Goal: Task Accomplishment & Management: Use online tool/utility

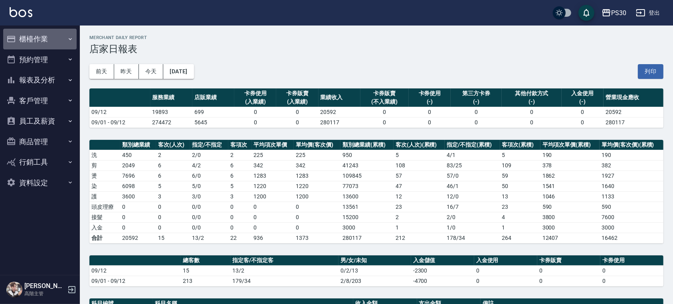
click at [35, 43] on button "櫃檯作業" at bounding box center [39, 39] width 73 height 21
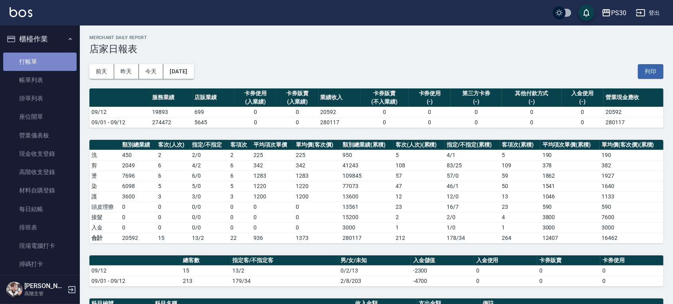
click at [51, 57] on link "打帳單" at bounding box center [39, 62] width 73 height 18
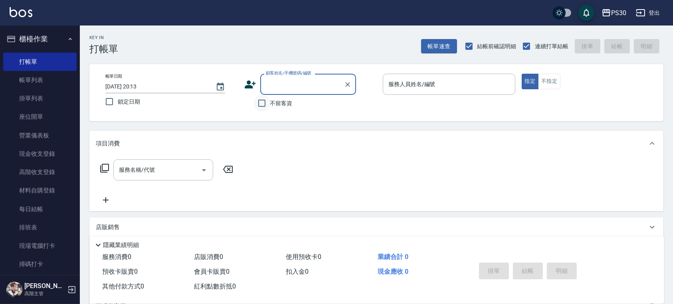
click at [267, 104] on input "不留客資" at bounding box center [261, 103] width 17 height 17
checkbox input "true"
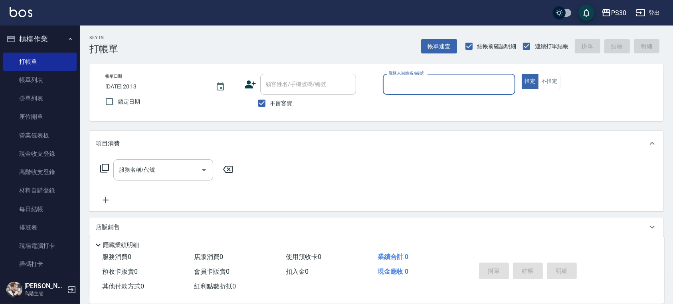
click at [426, 83] on input "服務人員姓名/編號" at bounding box center [448, 84] width 125 height 14
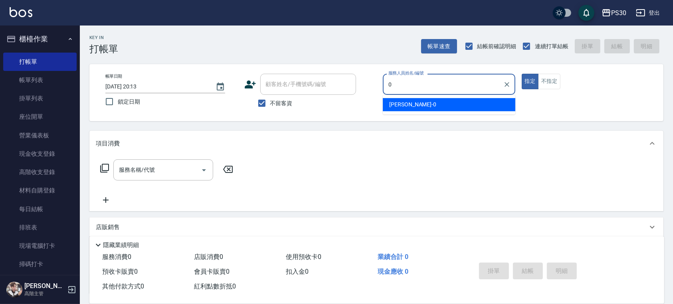
type input "廖金城-0"
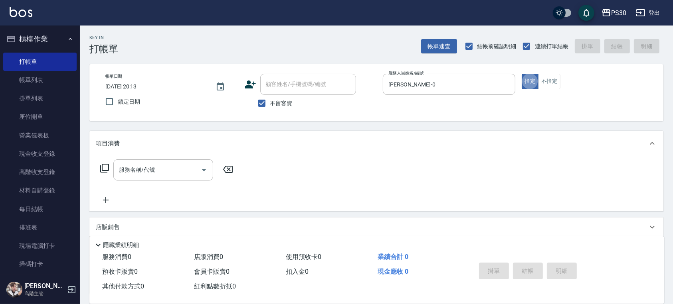
type button "true"
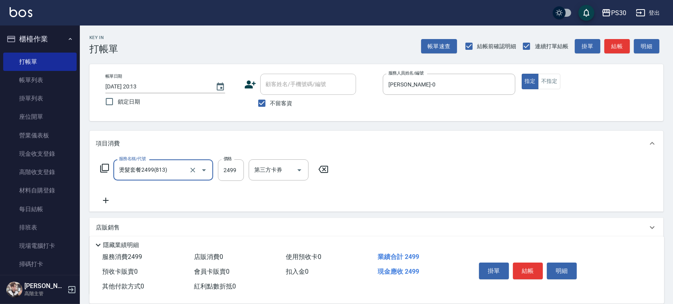
type input "燙髮套餐2499(813)"
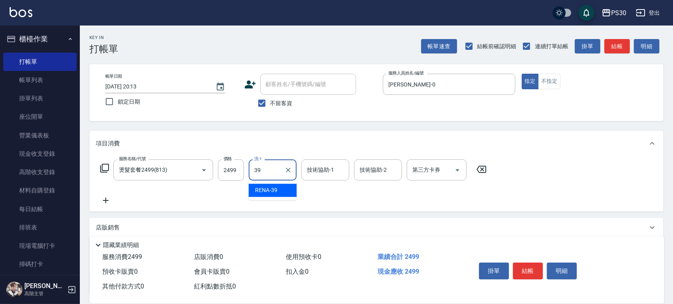
type input "RENA-39"
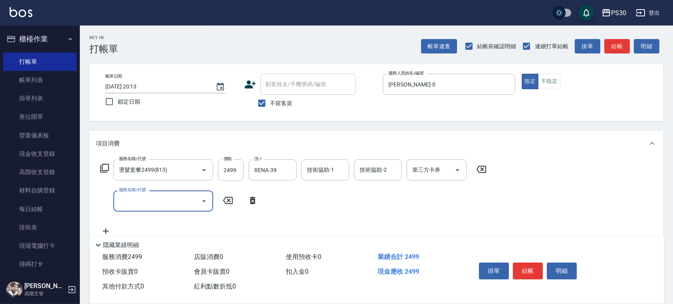
drag, startPoint x: 485, startPoint y: 168, endPoint x: 479, endPoint y: 169, distance: 6.1
click at [485, 168] on icon at bounding box center [481, 169] width 10 height 7
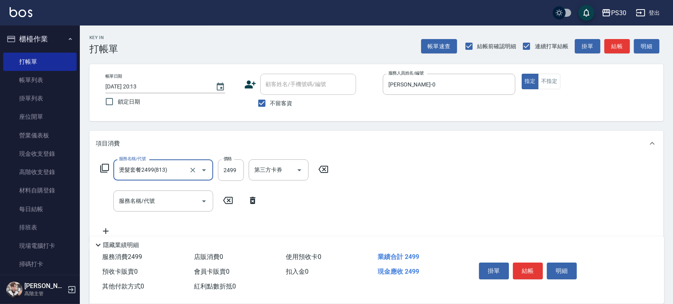
type input "燙髮套餐2499(813)"
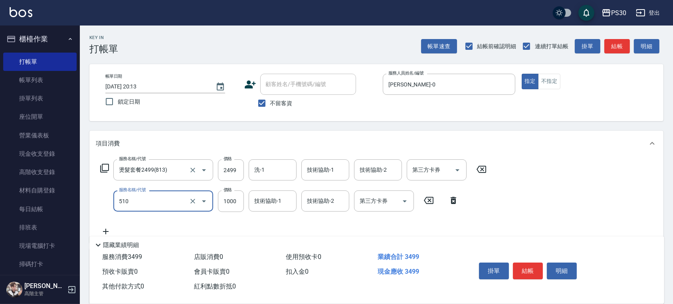
type input "染-1000(510)"
type input "1200"
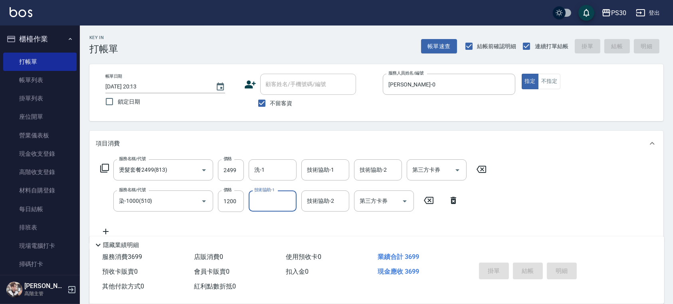
type input "2025/09/13 20:15"
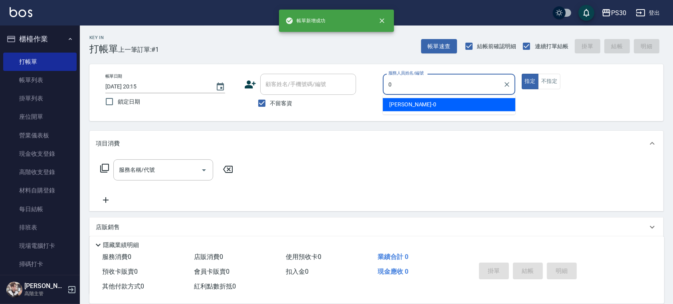
type input "廖金城-0"
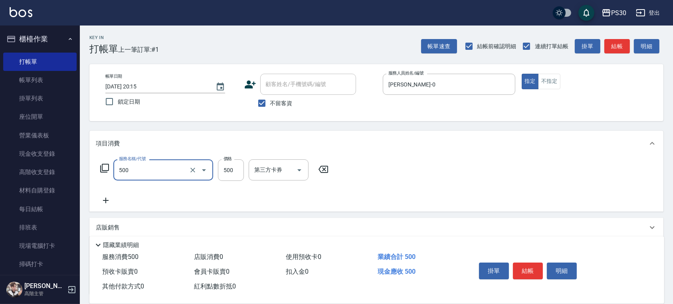
type input "洗剪500(500)"
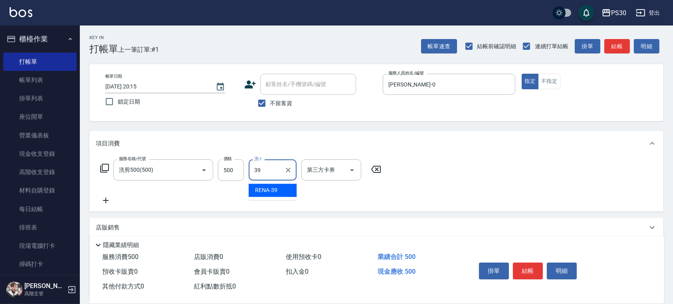
type input "RENA-39"
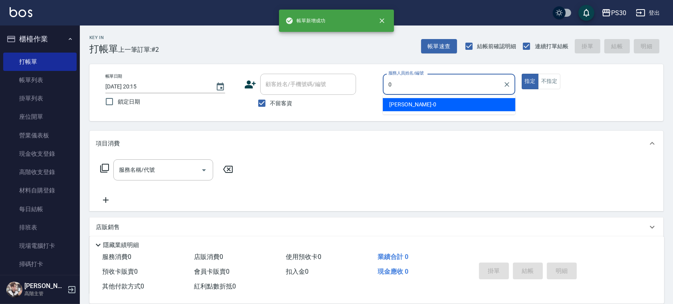
type input "廖金城-0"
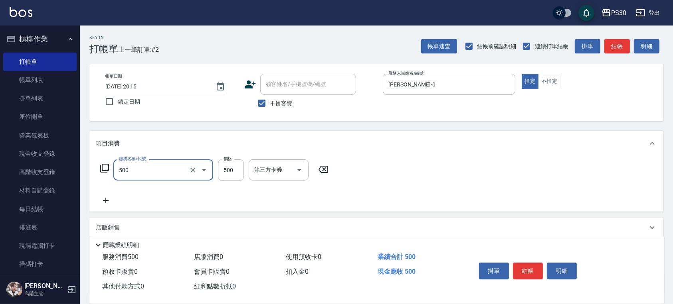
type input "洗剪500(500)"
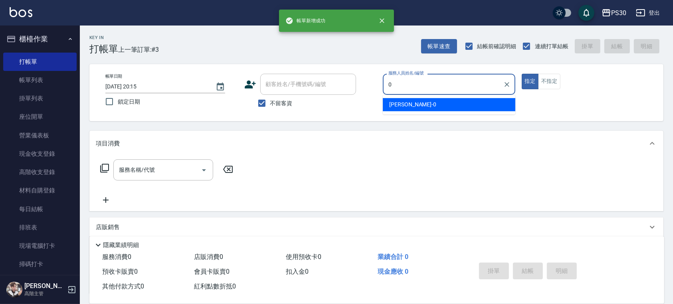
type input "廖金城-0"
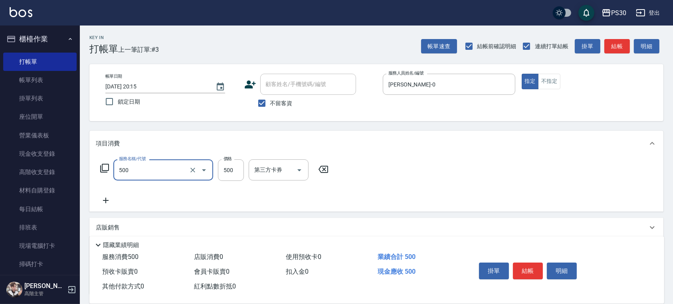
type input "洗剪500(500)"
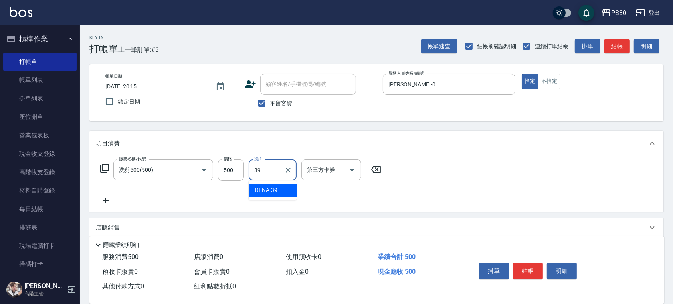
type input "RENA-39"
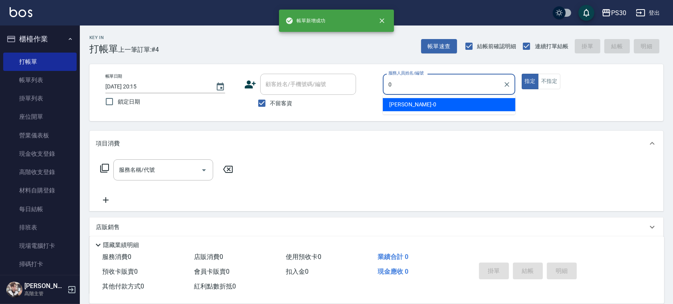
type input "廖金城-0"
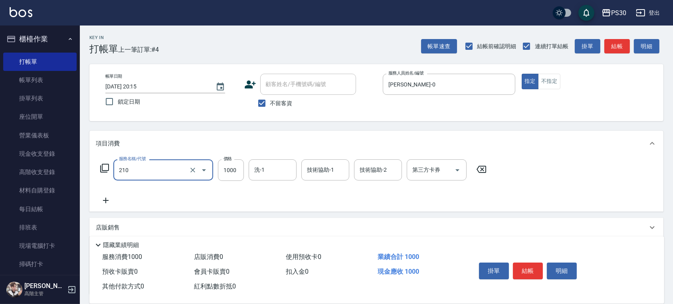
type input "燙1000(210)"
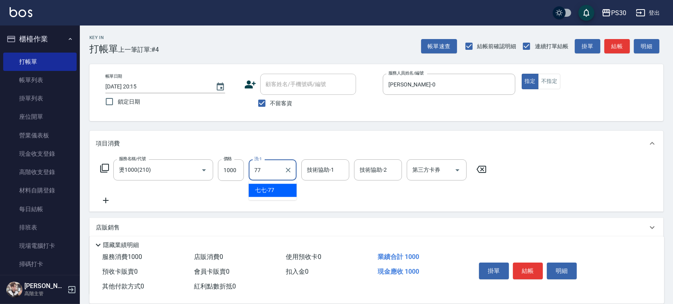
type input "七七-77"
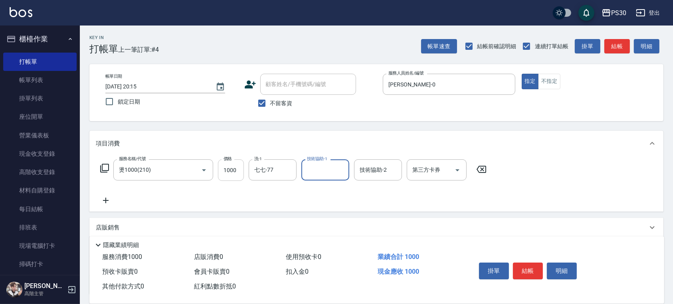
click at [225, 176] on input "1000" at bounding box center [231, 171] width 26 height 22
type input "1500"
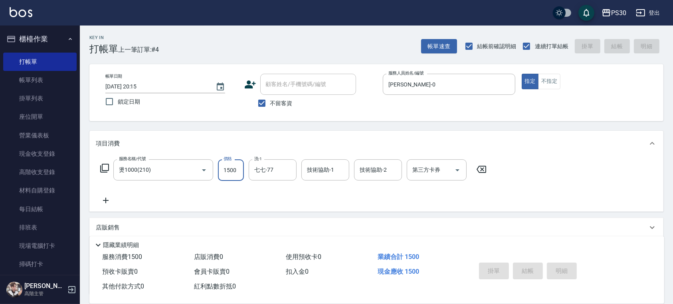
type input "2025/09/13 20:16"
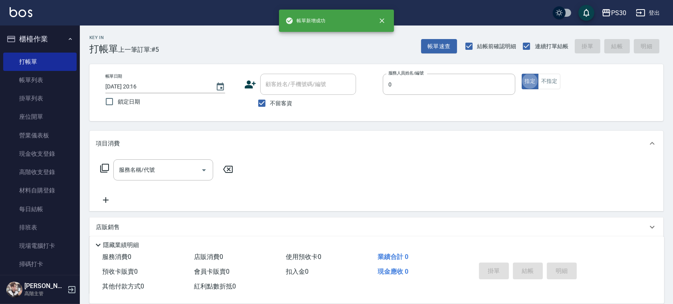
type input "廖金城-0"
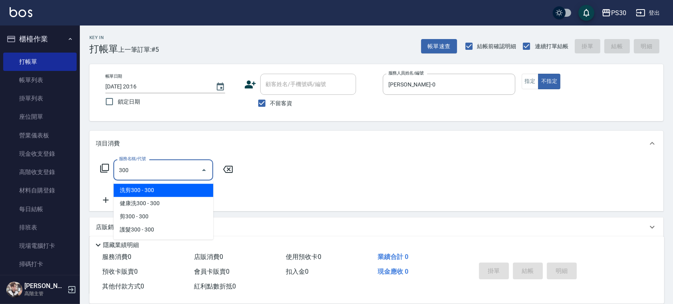
type input "洗剪300(300)"
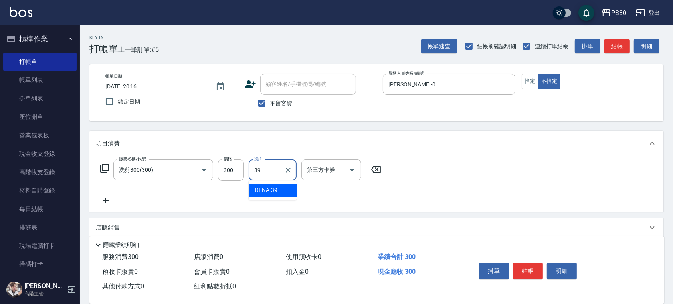
type input "RENA-39"
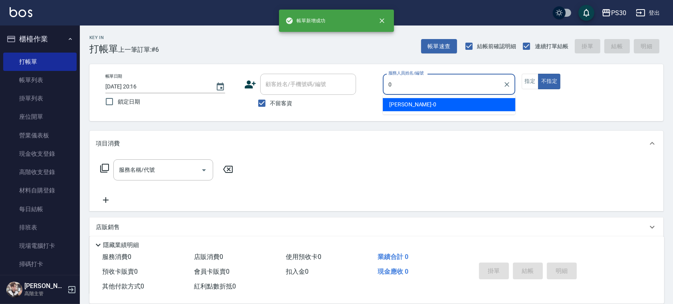
type input "廖金城-0"
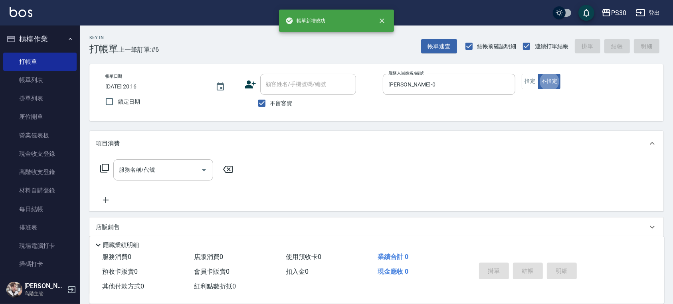
type button "false"
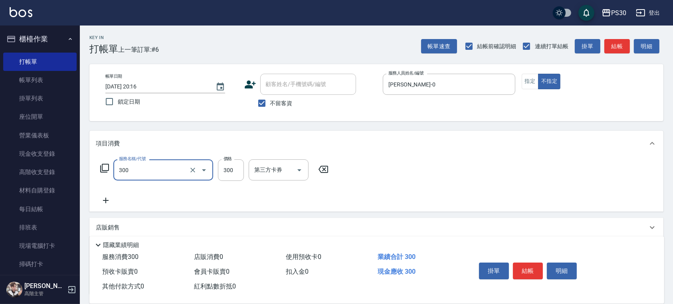
type input "洗剪300(300)"
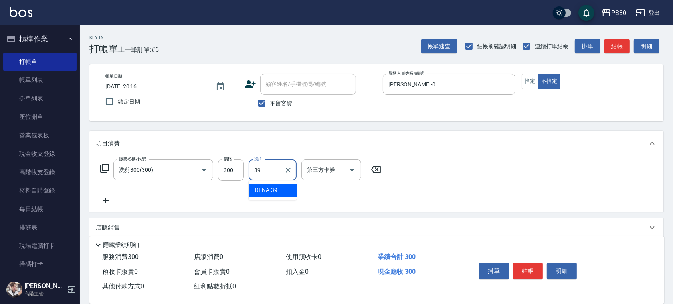
type input "RENA-39"
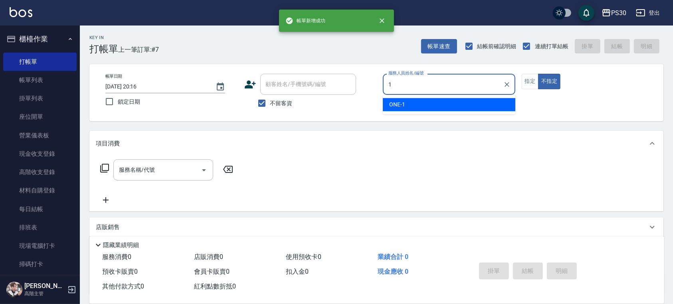
type input "ONE-1"
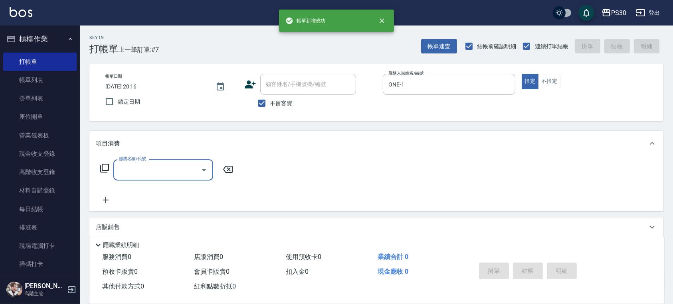
type input "3"
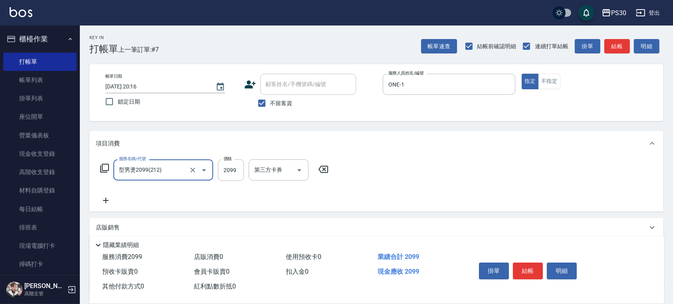
type input "型男燙2099(212)"
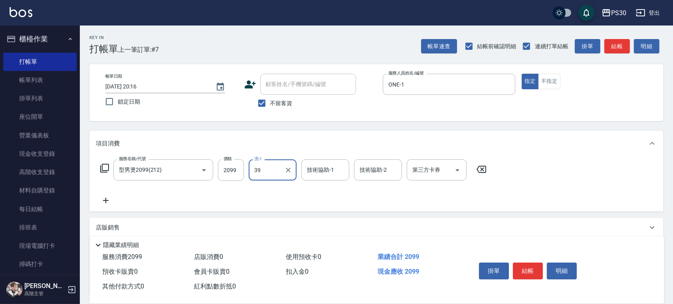
type input "RENA-39"
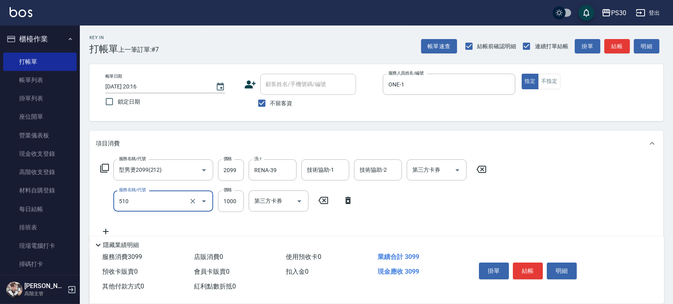
type input "染-1000(510)"
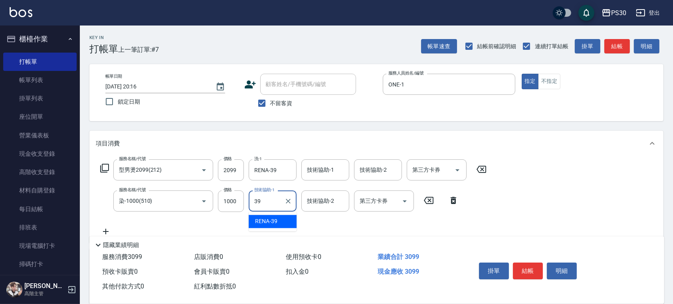
type input "RENA-39"
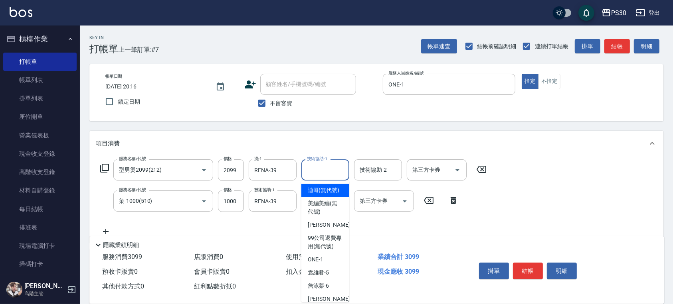
click at [305, 170] on input "技術協助-1" at bounding box center [325, 170] width 41 height 14
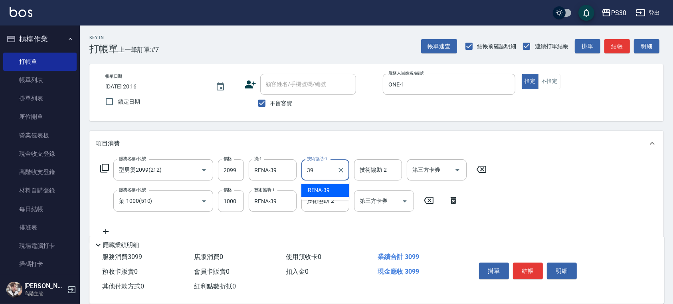
type input "RENA-39"
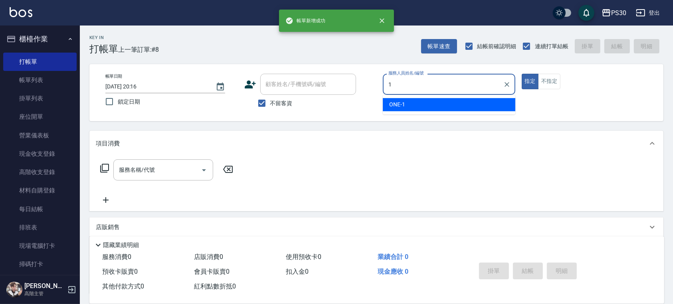
type input "ONE-1"
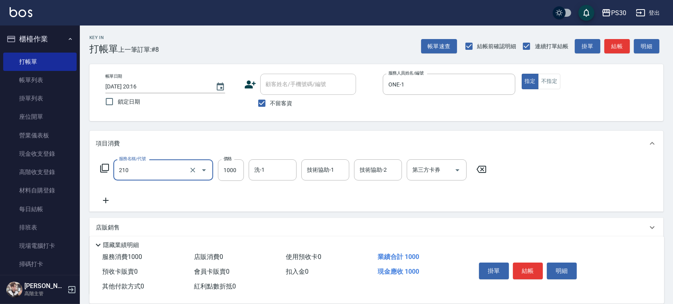
type input "燙1000(210)"
type input "1900"
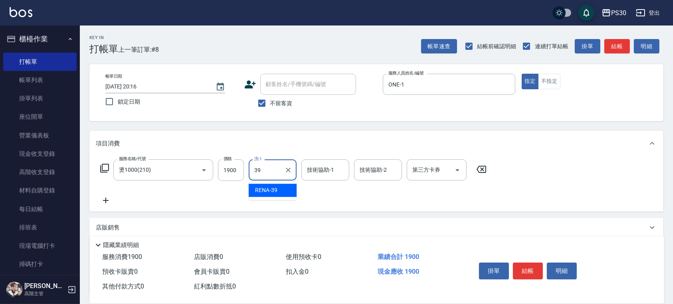
type input "RENA-39"
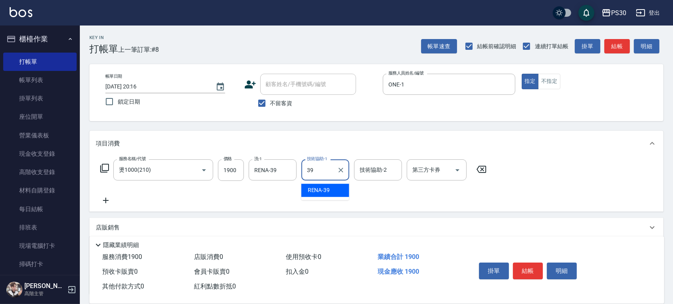
type input "RENA-39"
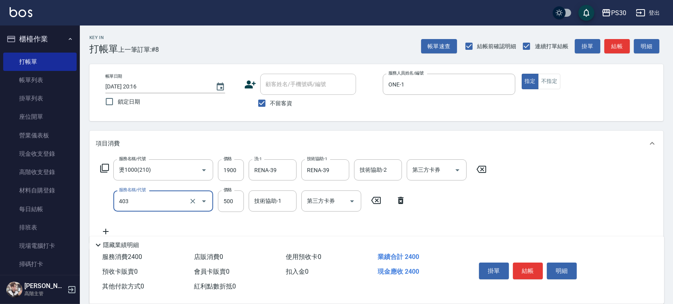
type input "護髮500(403)"
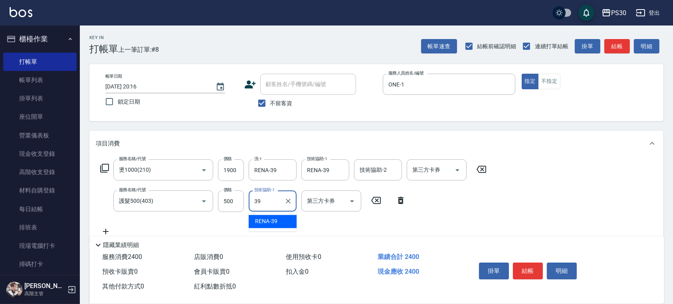
type input "RENA-39"
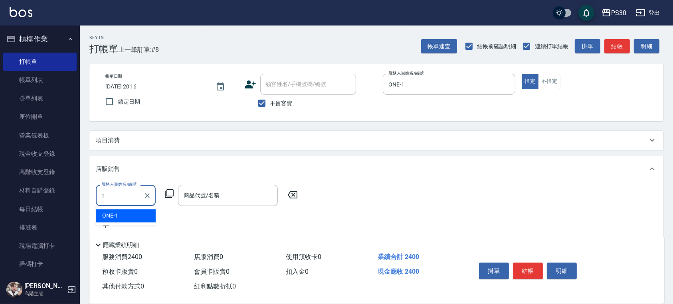
type input "ONE-1"
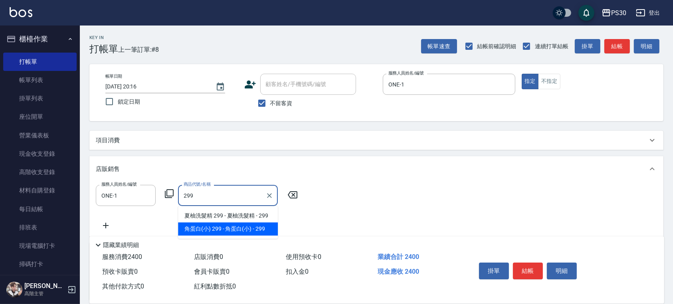
type input "角蛋白(小)"
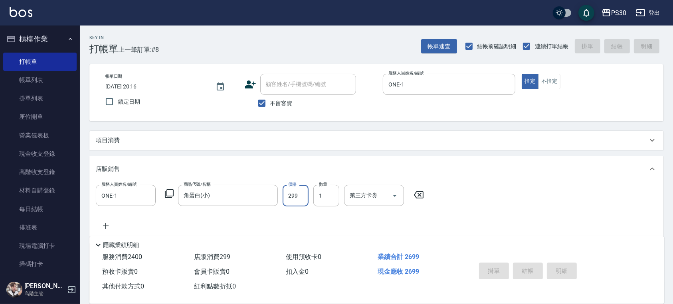
type input "2025/09/13 20:17"
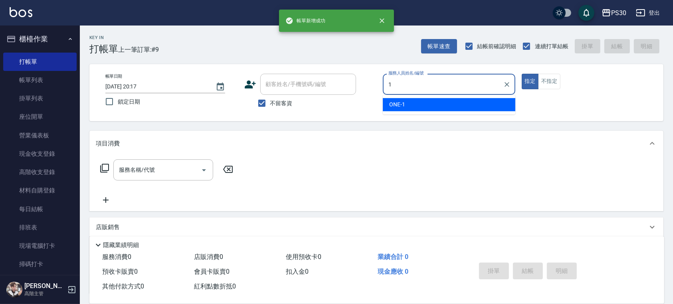
type input "ONE-1"
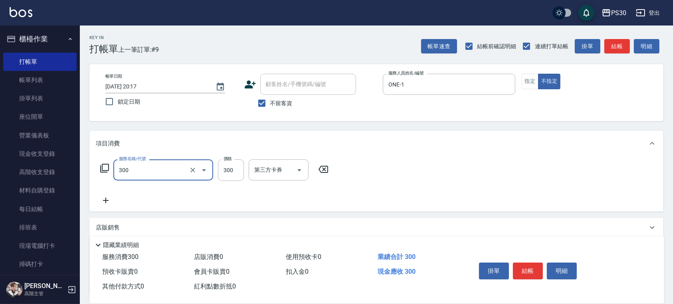
type input "洗剪300(300)"
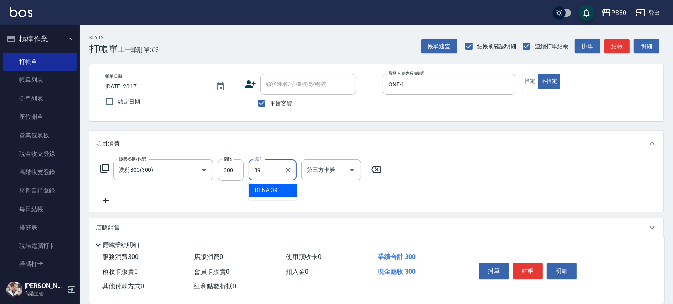
type input "RENA-39"
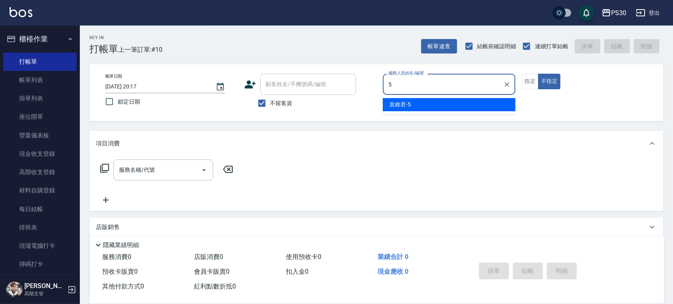
type input "袁維君-5"
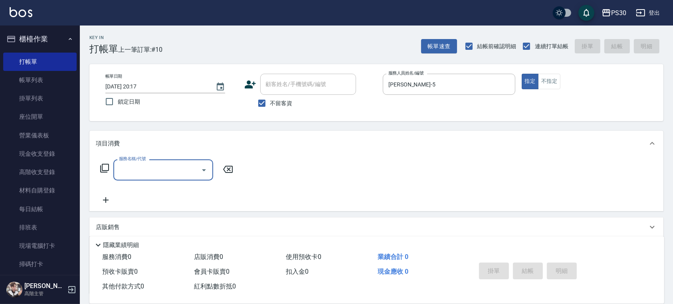
type input "6"
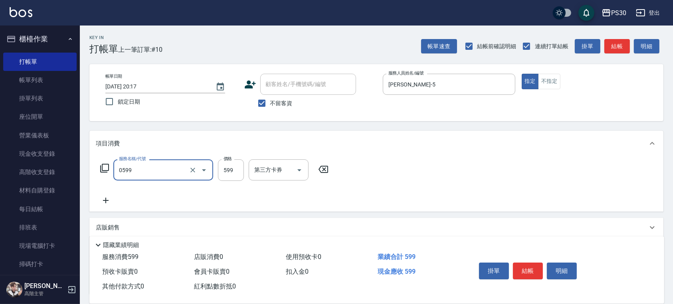
type input "599小麥去角質(0599)"
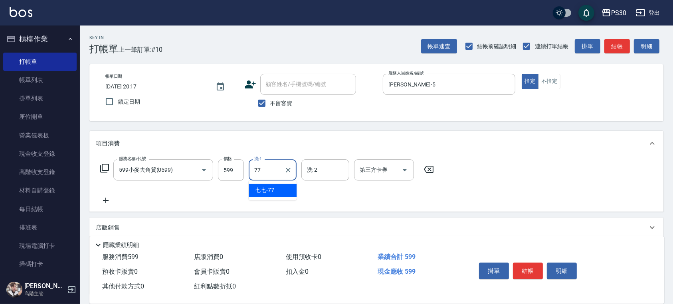
type input "七七-77"
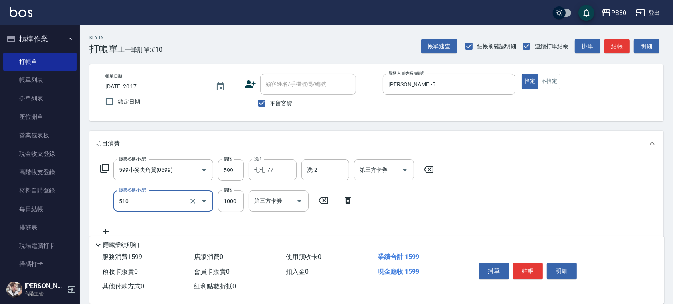
type input "染-1000(510)"
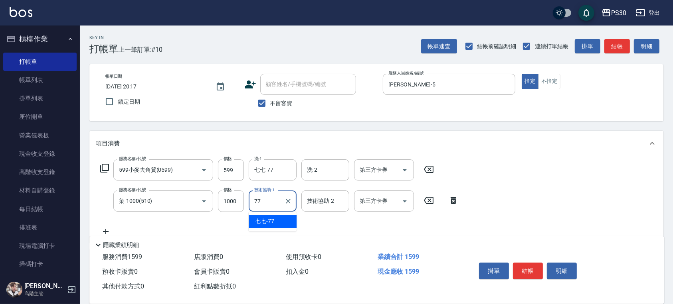
type input "七七-77"
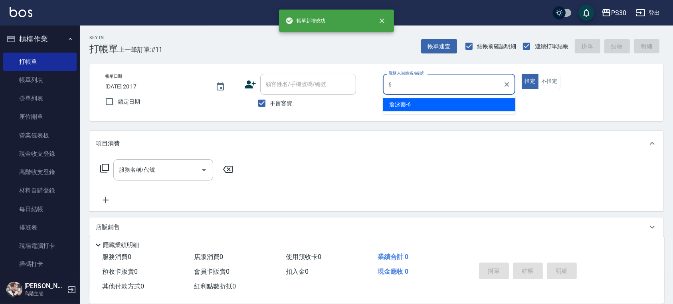
type input "詹泳蓁-6"
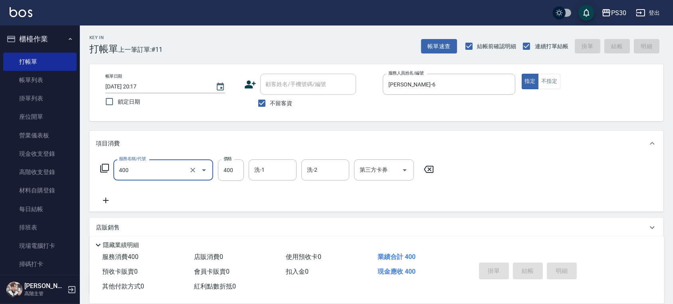
type input "400"
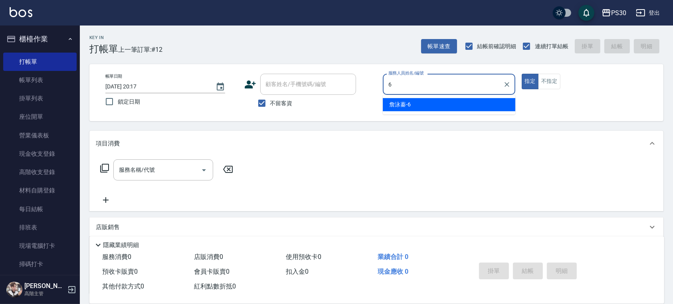
type input "詹泳蓁-6"
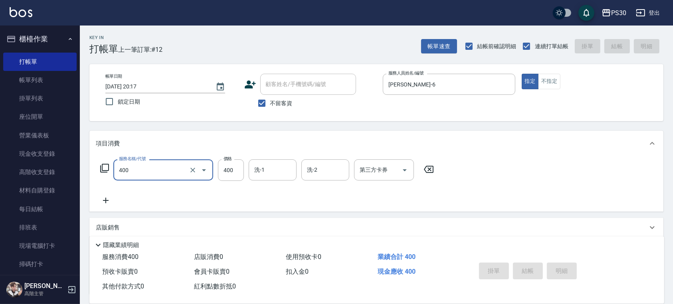
type input "400"
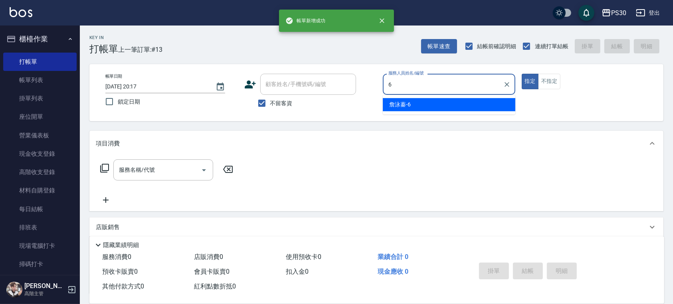
type input "詹泳蓁-6"
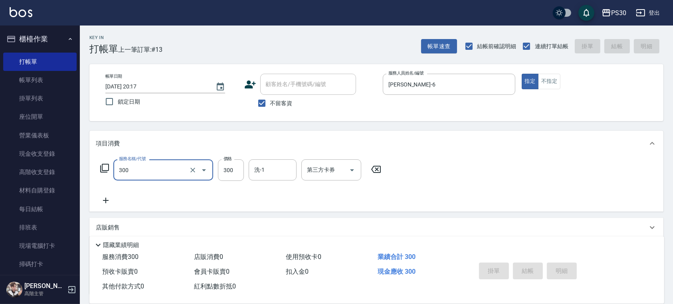
type input "300"
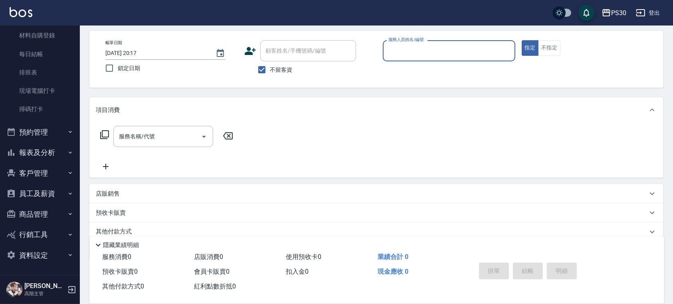
scroll to position [65, 0]
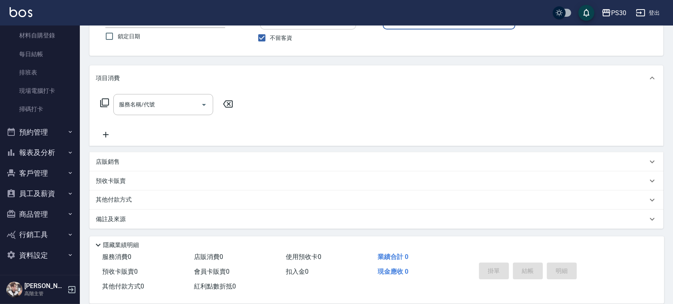
click at [37, 153] on button "報表及分析" at bounding box center [39, 152] width 73 height 21
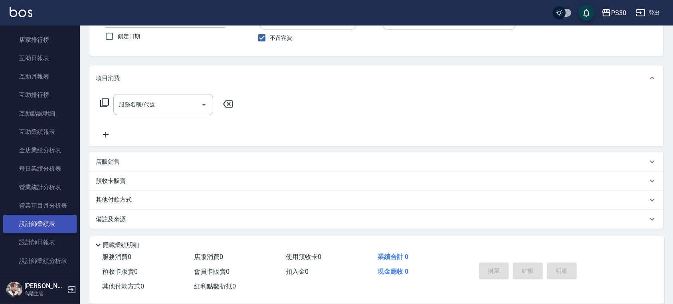
scroll to position [421, 0]
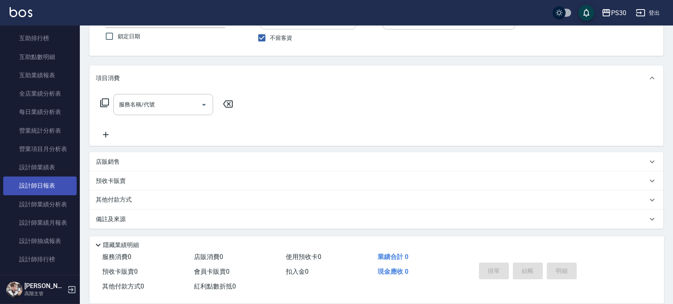
click at [49, 184] on link "設計師日報表" at bounding box center [39, 186] width 73 height 18
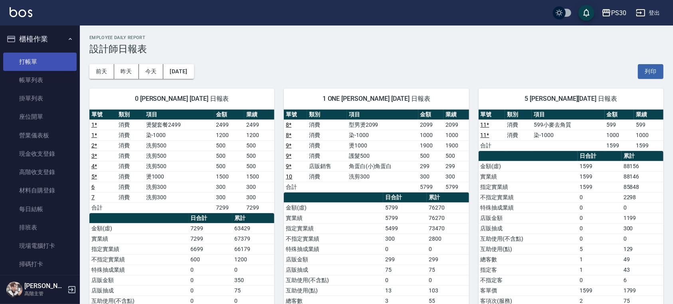
click at [36, 60] on link "打帳單" at bounding box center [39, 62] width 73 height 18
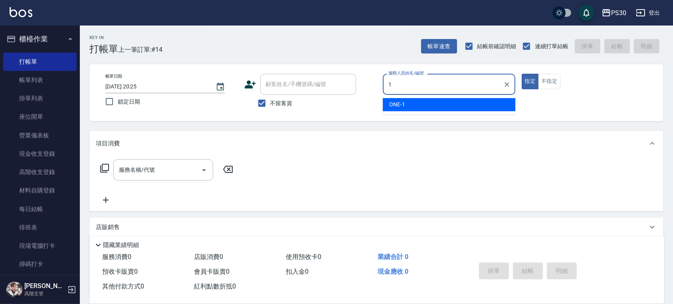
type input "ONE-1"
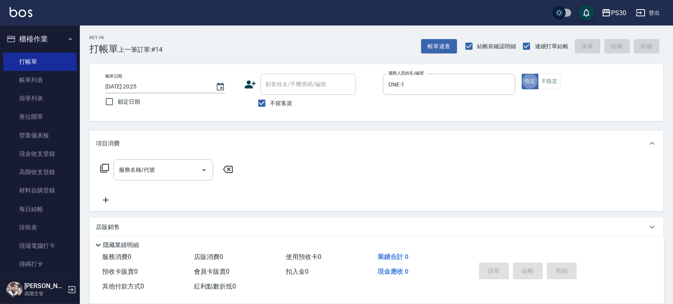
type button "true"
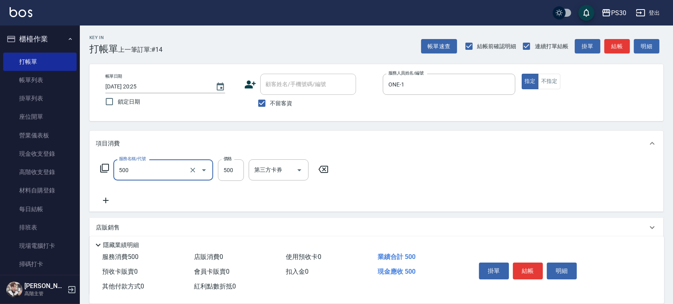
type input "洗剪500(500)"
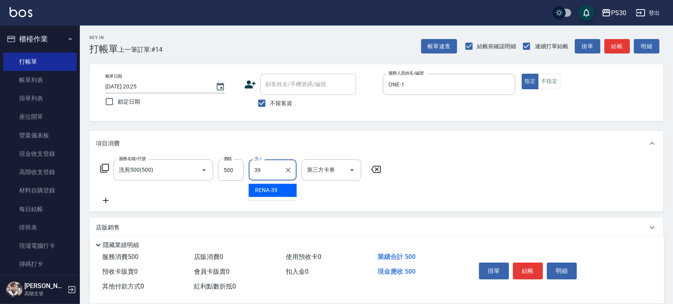
type input "RENA-39"
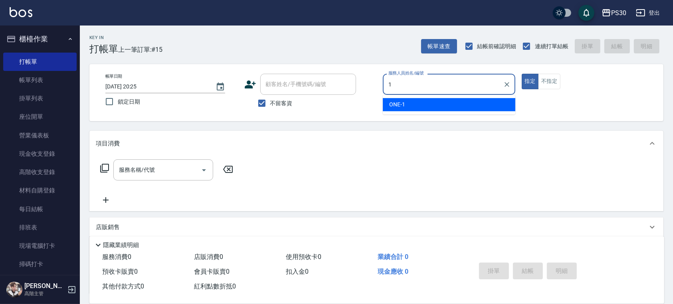
type input "ONE-1"
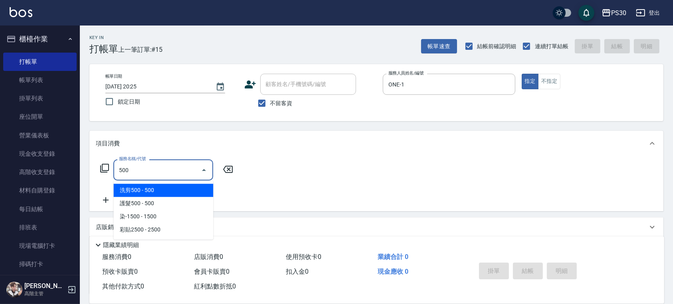
type input "洗剪500(500)"
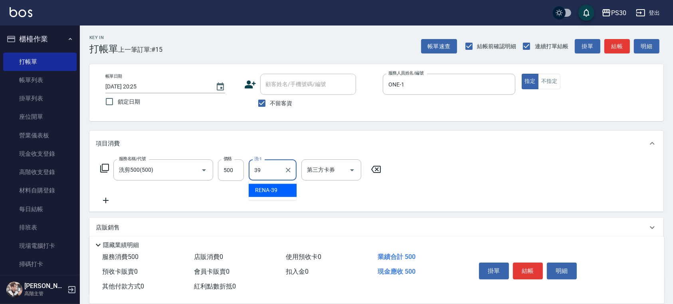
type input "RENA-39"
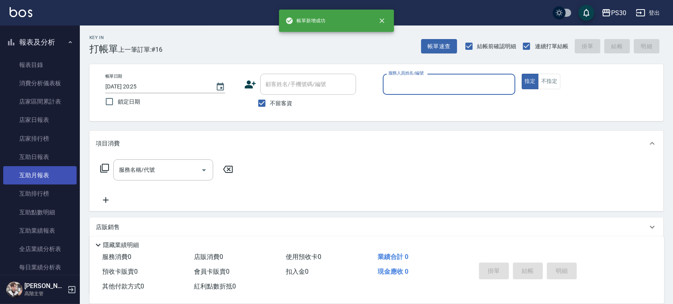
scroll to position [372, 0]
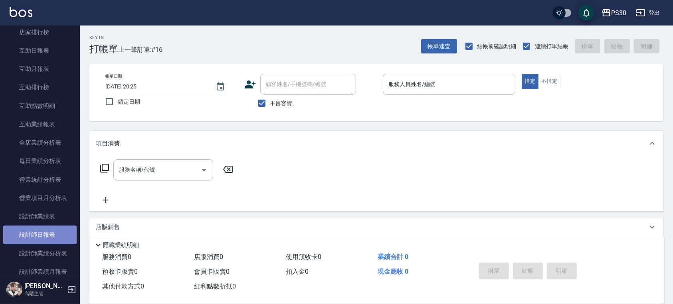
click at [53, 240] on link "設計師日報表" at bounding box center [39, 235] width 73 height 18
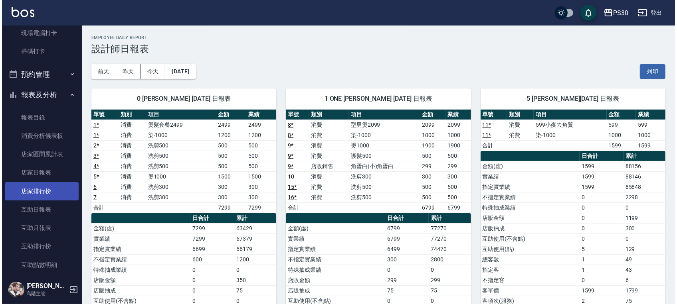
scroll to position [213, 0]
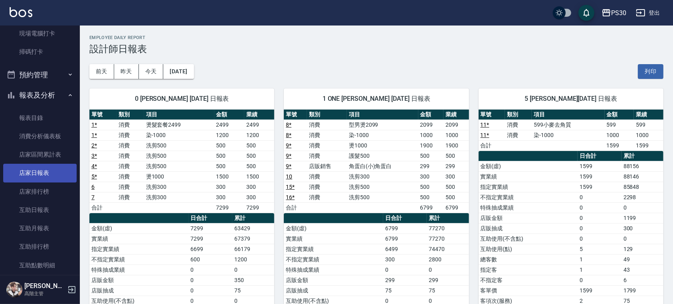
click at [54, 166] on link "店家日報表" at bounding box center [39, 173] width 73 height 18
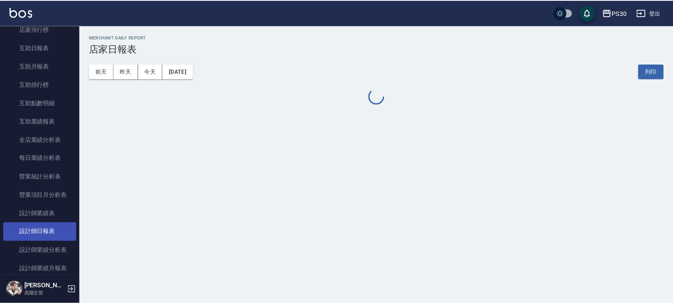
scroll to position [425, 0]
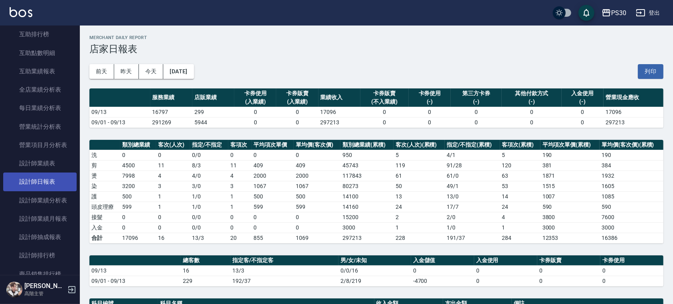
click at [57, 183] on link "設計師日報表" at bounding box center [39, 182] width 73 height 18
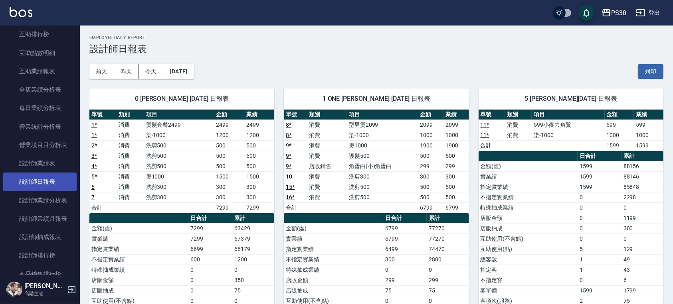
scroll to position [319, 0]
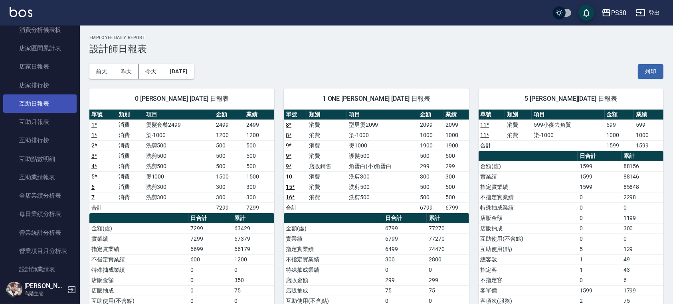
click at [60, 109] on link "互助日報表" at bounding box center [39, 104] width 73 height 18
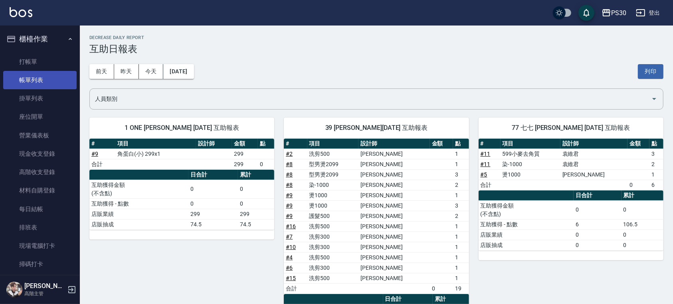
click at [68, 75] on link "帳單列表" at bounding box center [39, 80] width 73 height 18
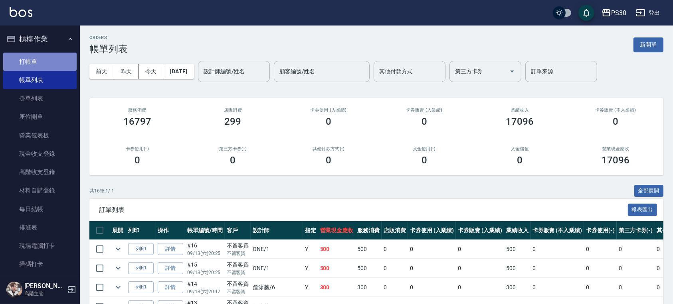
click at [61, 55] on link "打帳單" at bounding box center [39, 62] width 73 height 18
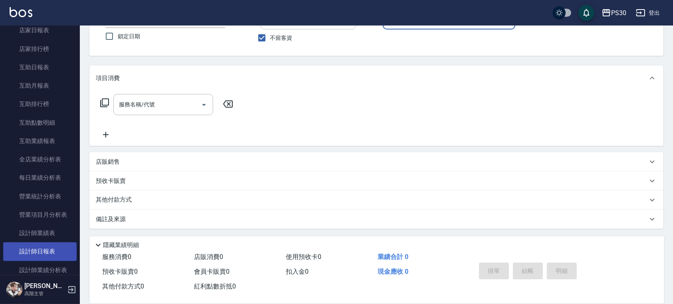
scroll to position [372, 0]
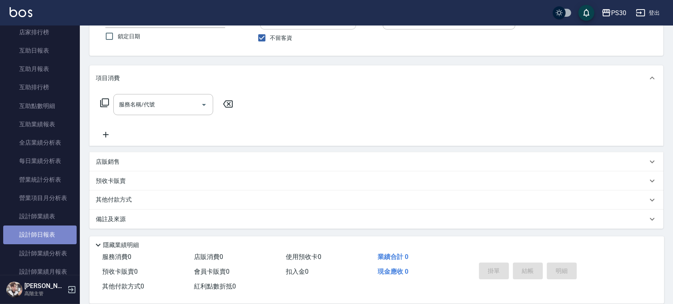
click at [57, 235] on link "設計師日報表" at bounding box center [39, 235] width 73 height 18
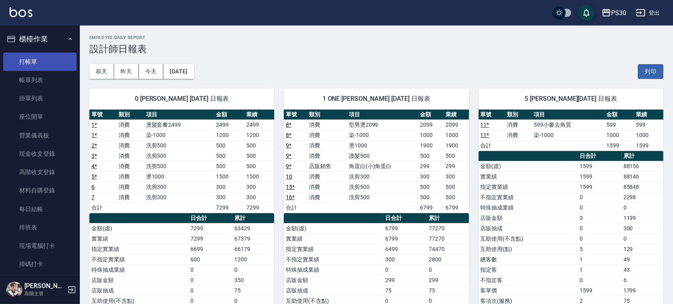
click at [55, 58] on link "打帳單" at bounding box center [39, 62] width 73 height 18
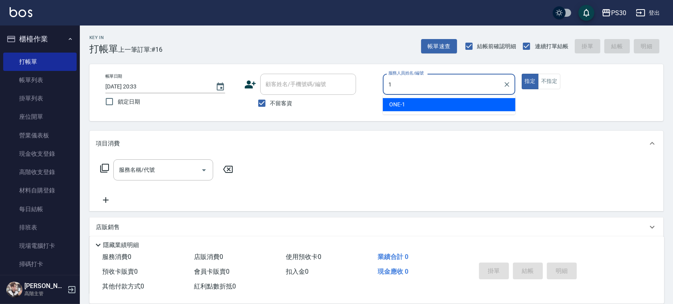
type input "ONE-1"
type button "true"
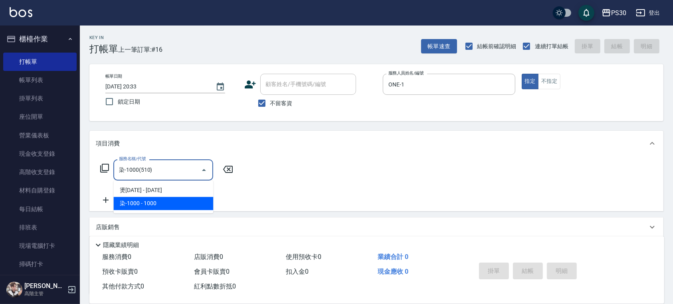
type input "染-1000(510)"
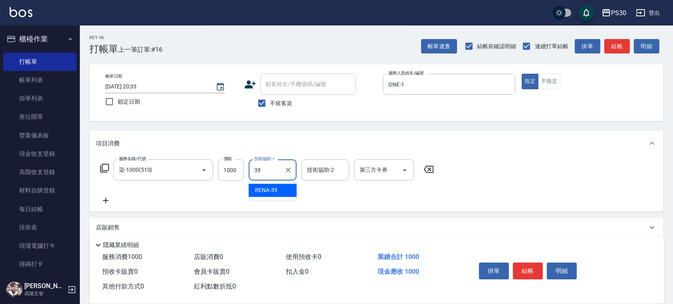
type input "RENA-39"
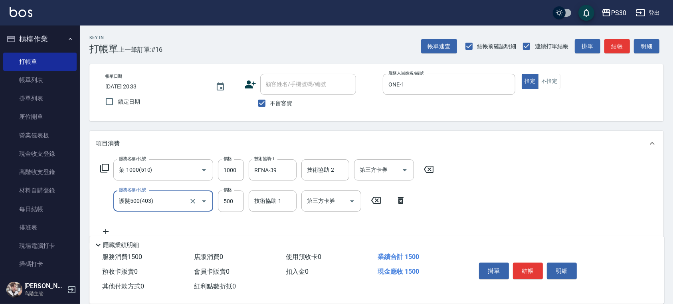
type input "護髮500(403)"
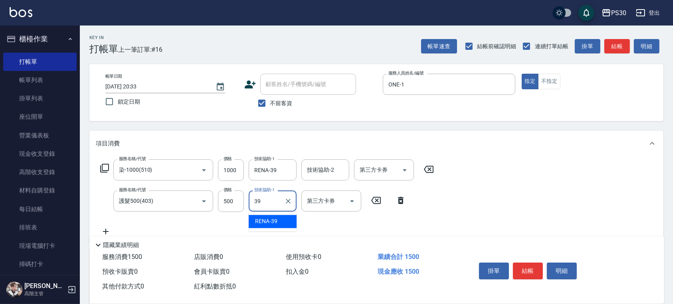
type input "RENA-39"
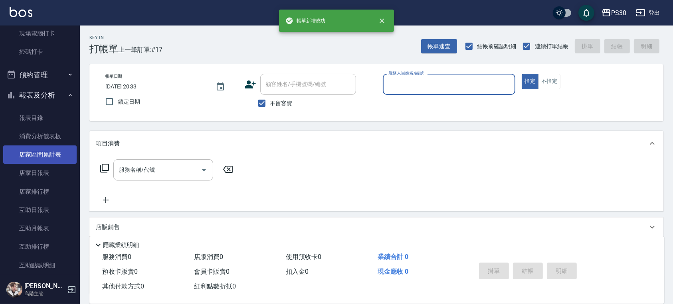
scroll to position [266, 0]
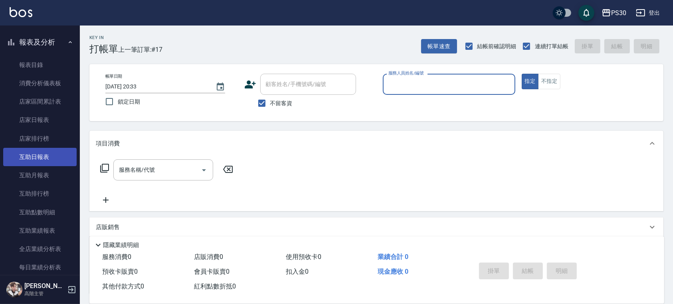
click at [47, 157] on link "互助日報表" at bounding box center [39, 157] width 73 height 18
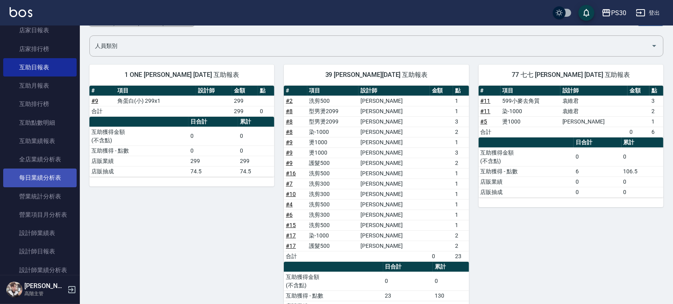
scroll to position [372, 0]
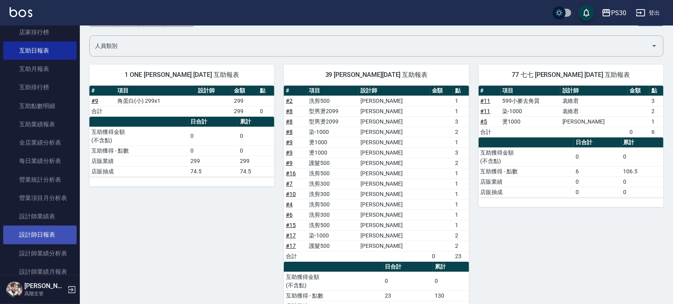
click at [42, 233] on link "設計師日報表" at bounding box center [39, 235] width 73 height 18
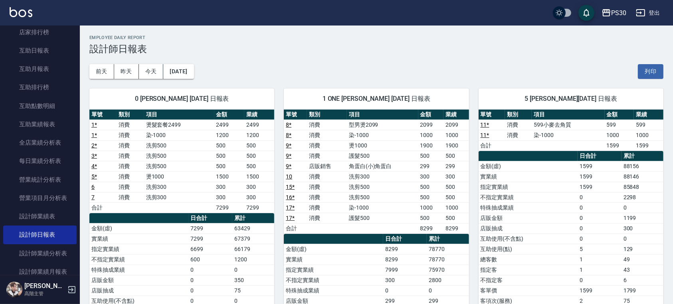
scroll to position [53, 0]
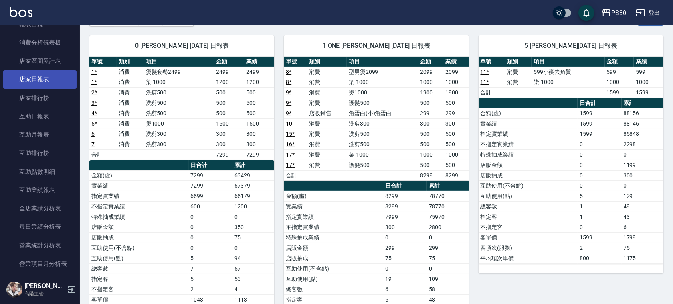
drag, startPoint x: 48, startPoint y: 93, endPoint x: 61, endPoint y: 93, distance: 13.6
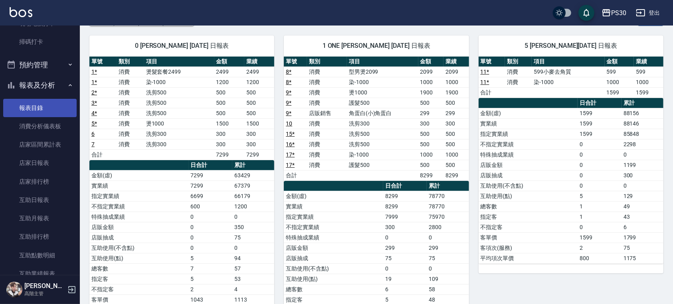
scroll to position [213, 0]
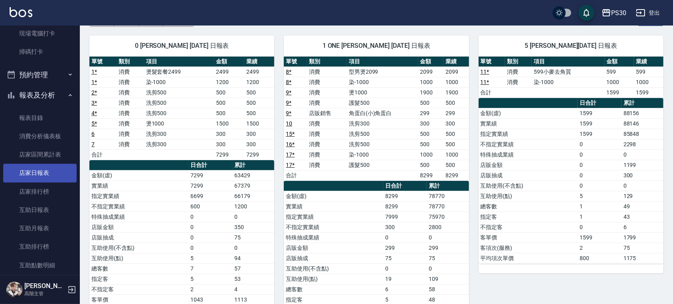
click at [35, 178] on link "店家日報表" at bounding box center [39, 173] width 73 height 18
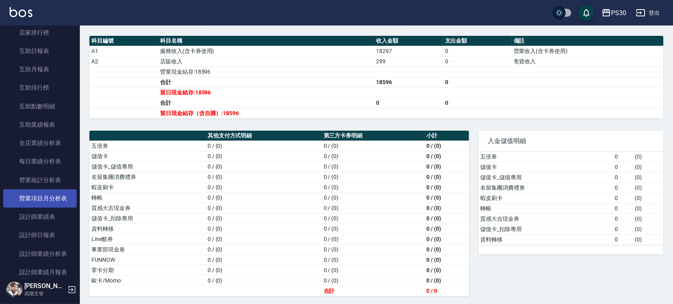
scroll to position [372, 0]
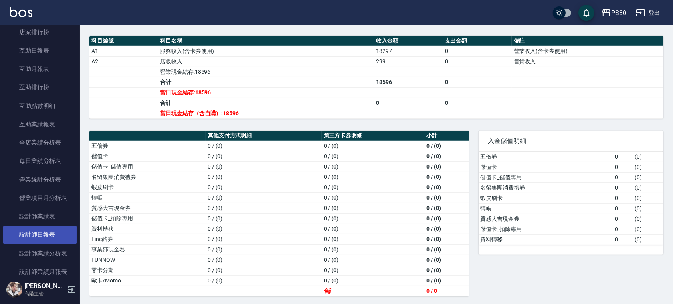
click at [54, 236] on link "設計師日報表" at bounding box center [39, 235] width 73 height 18
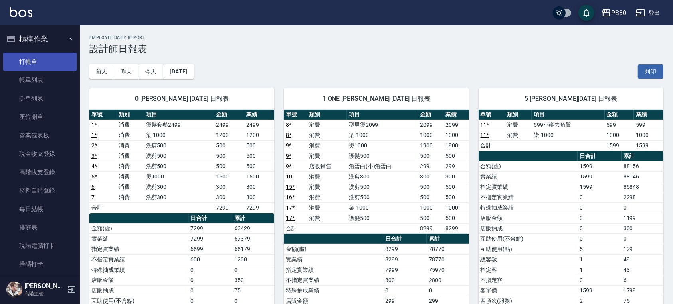
click at [54, 57] on link "打帳單" at bounding box center [39, 62] width 73 height 18
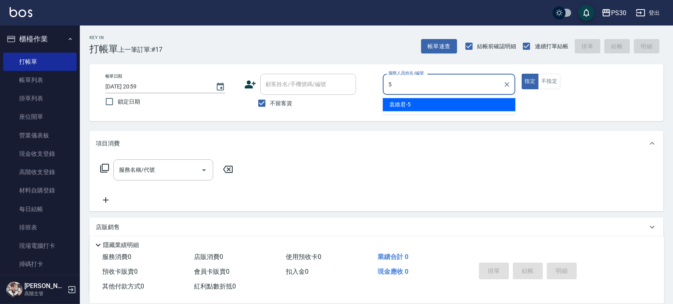
type input "袁維君-5"
type button "true"
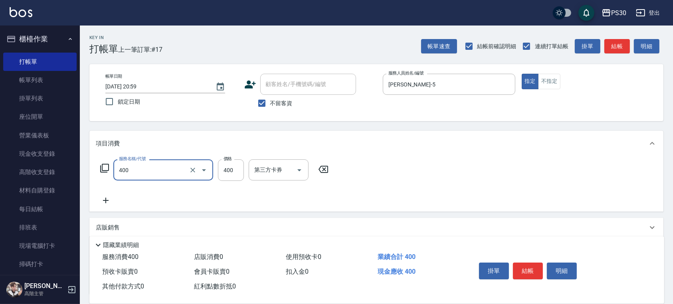
type input "洗剪400(400)"
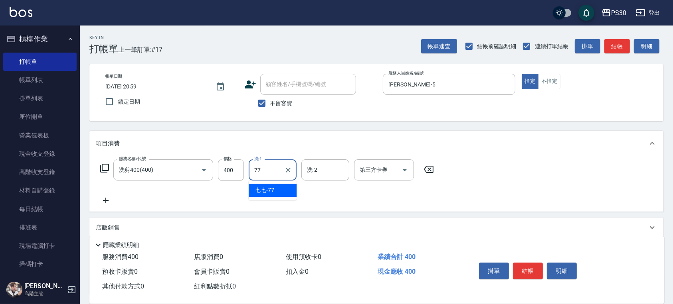
type input "七七-77"
click at [524, 268] on button "結帳" at bounding box center [528, 271] width 30 height 17
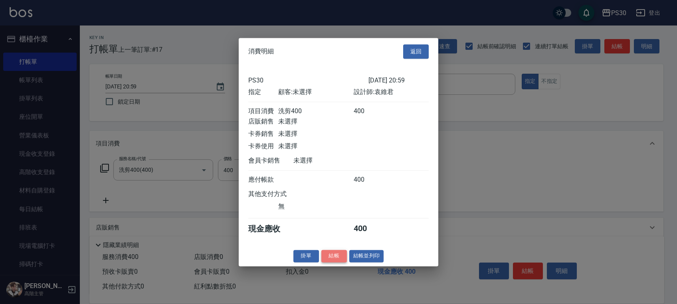
click at [335, 263] on button "結帳" at bounding box center [334, 256] width 26 height 12
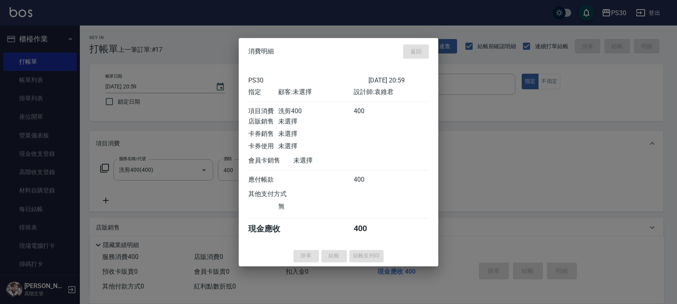
type input "2025/09/13 21:00"
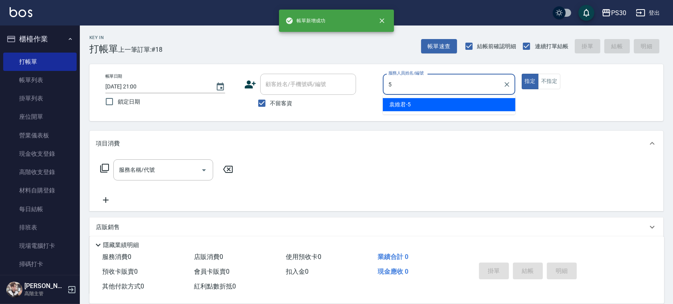
type input "袁維君-5"
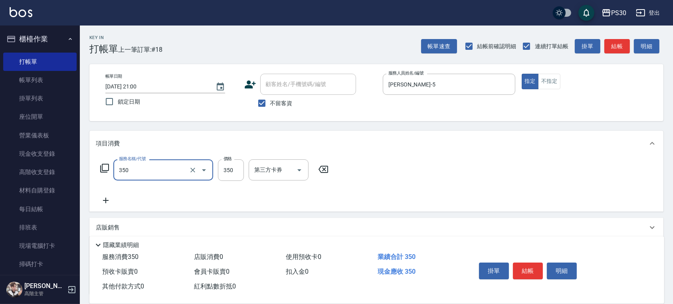
type input "洗剪350(350)"
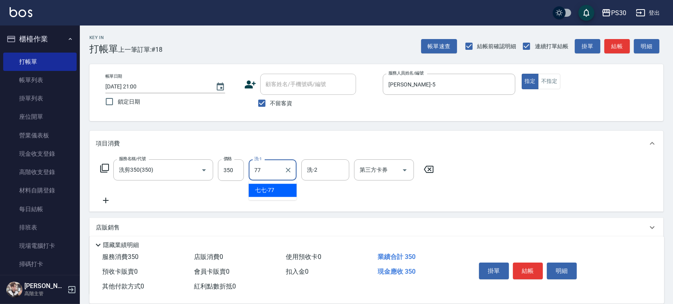
type input "七七-77"
click at [527, 265] on button "結帳" at bounding box center [528, 271] width 30 height 17
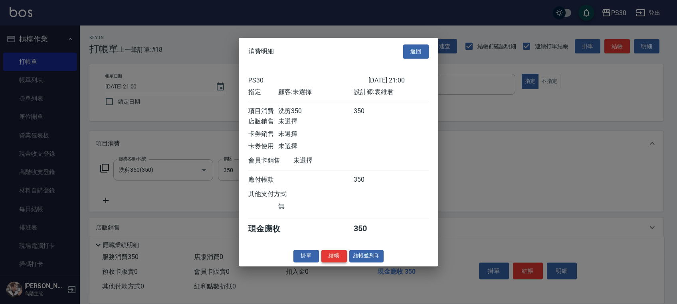
click at [334, 257] on button "結帳" at bounding box center [334, 256] width 26 height 12
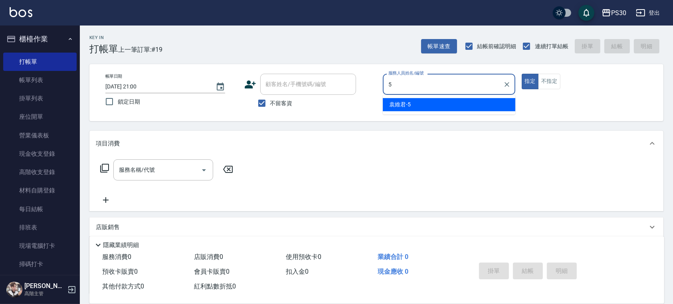
type input "袁維君-5"
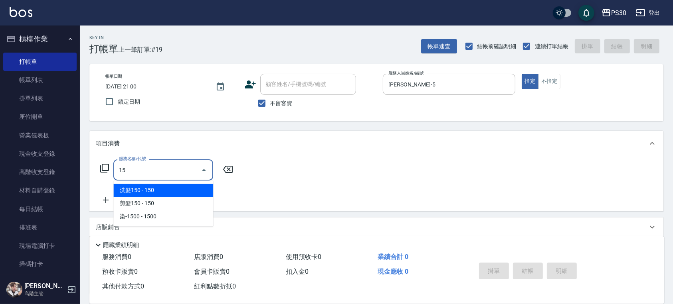
type input "1"
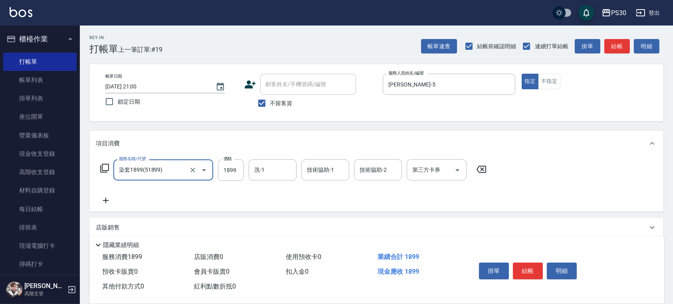
type input "染套1899(51899)"
type input "1099"
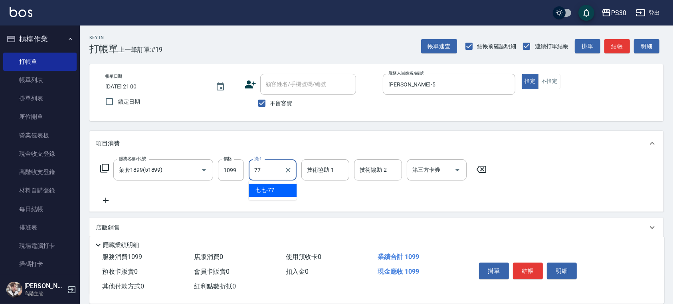
type input "七七-77"
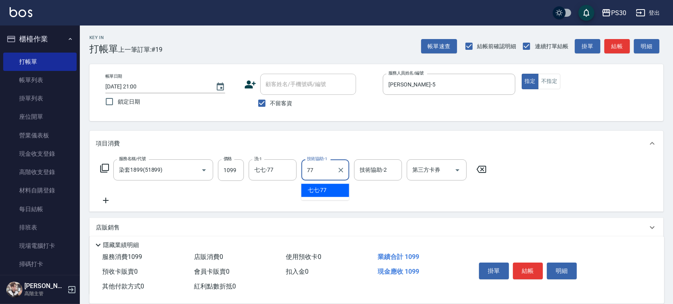
type input "七七-77"
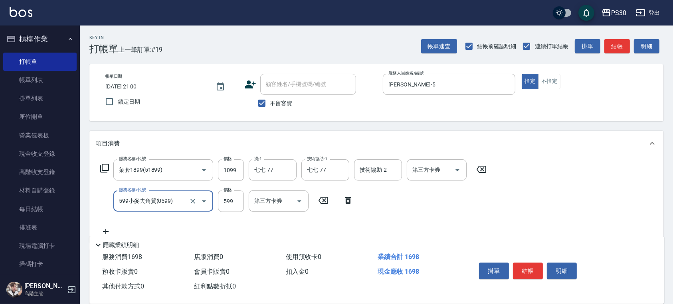
type input "599小麥去角質(0599)"
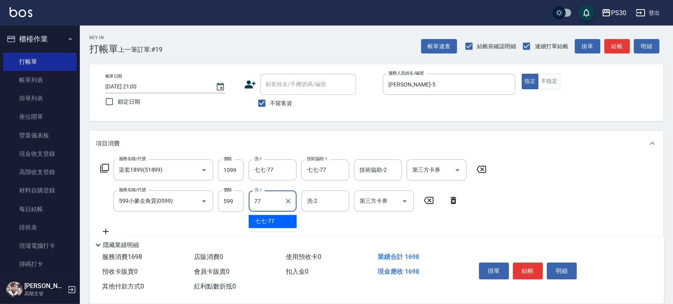
type input "七七-77"
click at [249, 171] on div "七七-77 洗-1" at bounding box center [273, 170] width 48 height 21
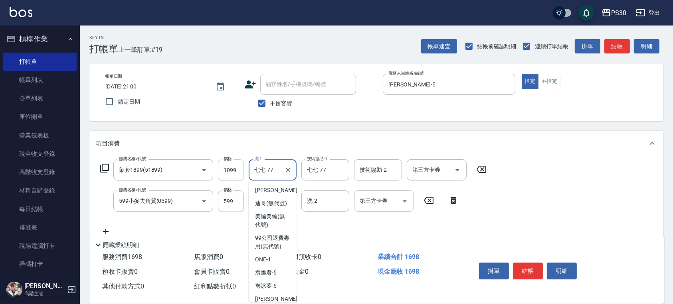
scroll to position [187, 0]
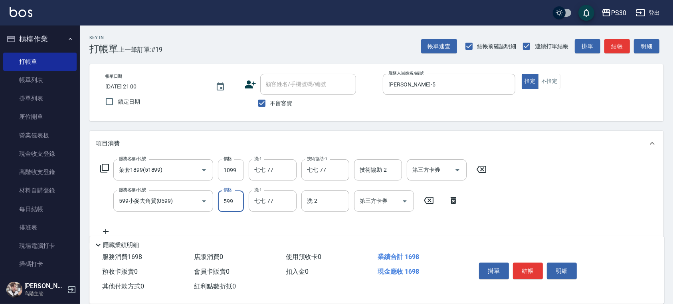
click at [229, 165] on input "1099" at bounding box center [231, 171] width 26 height 22
click at [228, 165] on input "1099" at bounding box center [231, 171] width 26 height 22
type input "1000"
click at [540, 171] on div "服務名稱/代號 染套1899(51899) 服務名稱/代號 價格 1000 價格 洗-1 七七-77 洗-1 技術協助-1 七七-77 技術協助-1 技術協助…" at bounding box center [376, 199] width 574 height 87
click at [524, 263] on button "結帳" at bounding box center [528, 271] width 30 height 17
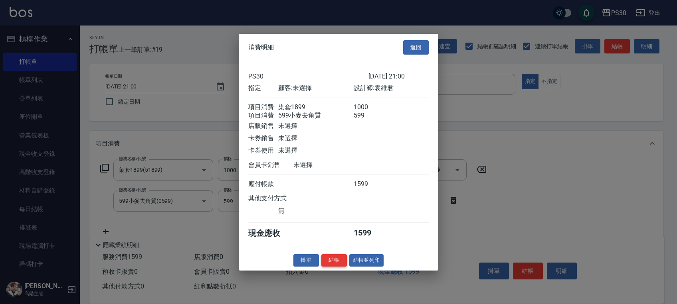
click at [339, 265] on button "結帳" at bounding box center [334, 261] width 26 height 12
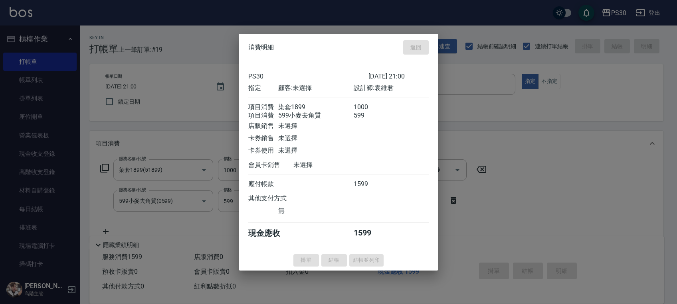
type input "2025/09/13 21:01"
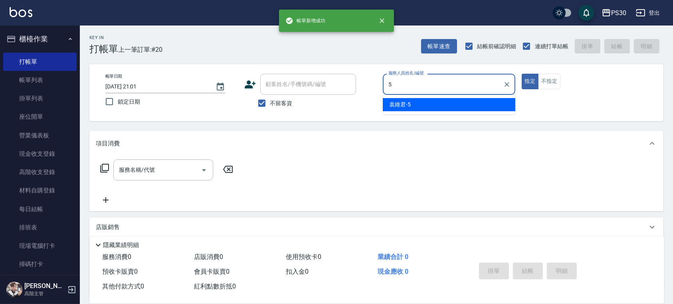
type input "袁維君-5"
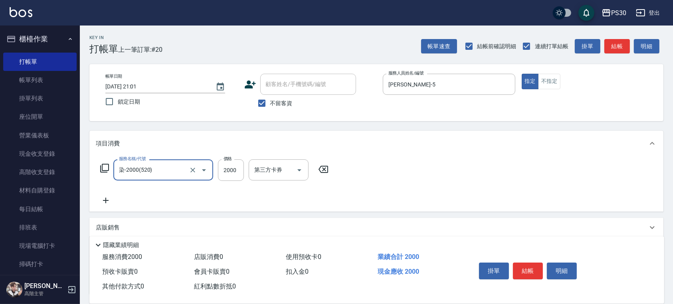
type input "染-2000(520)"
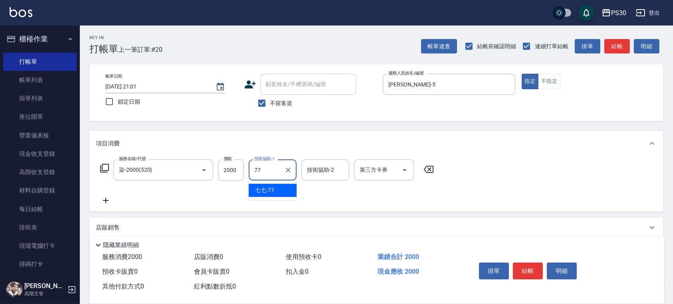
type input "七七-77"
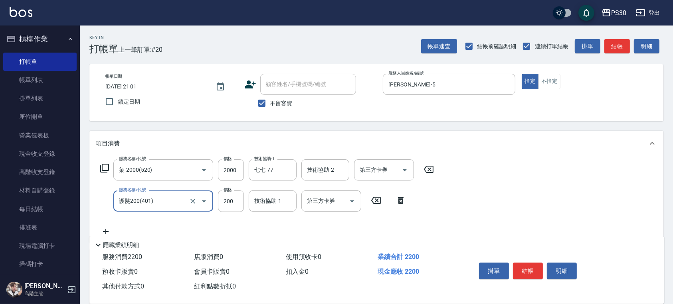
type input "護髮200(401)"
type input "1000"
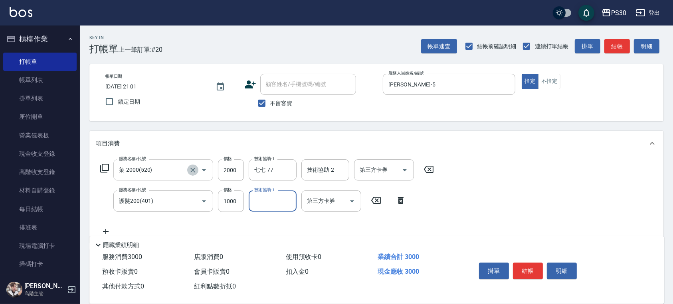
click at [193, 168] on icon "Clear" at bounding box center [193, 170] width 8 height 8
type input "染-2000(520)"
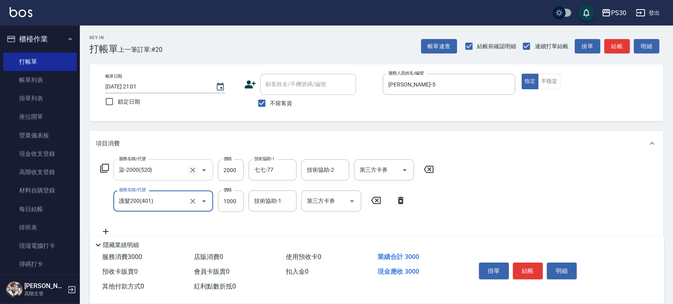
click at [192, 168] on icon "Clear" at bounding box center [193, 170] width 8 height 8
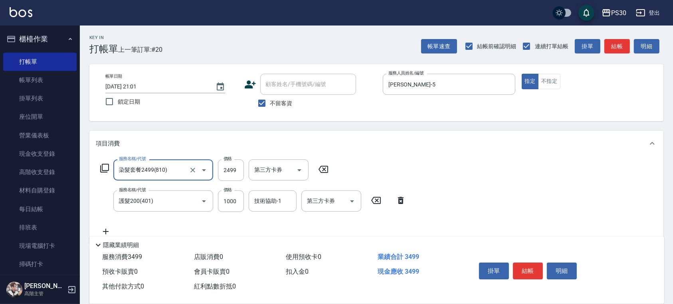
type input "染髮套餐2499(810)"
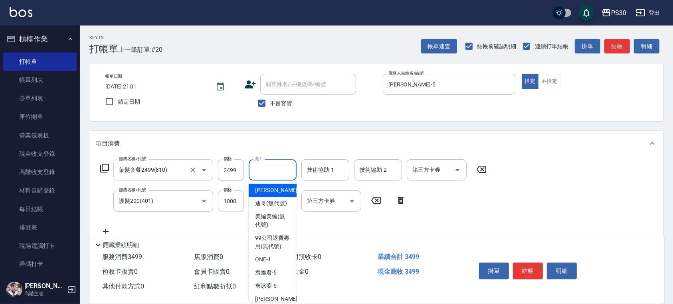
click at [256, 169] on input "洗-1" at bounding box center [272, 170] width 41 height 14
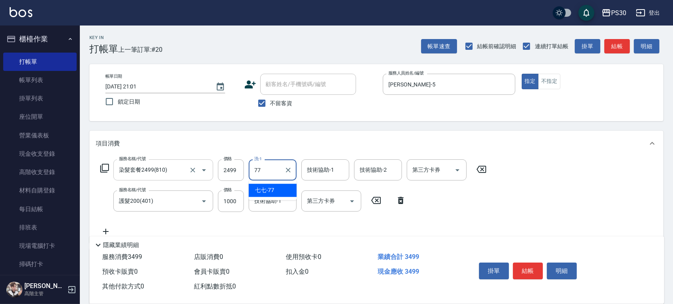
type input "七七-77"
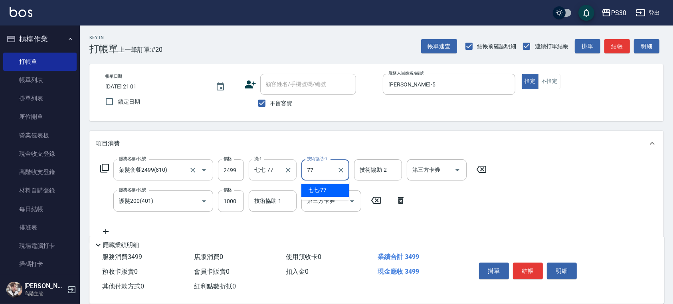
type input "七七-77"
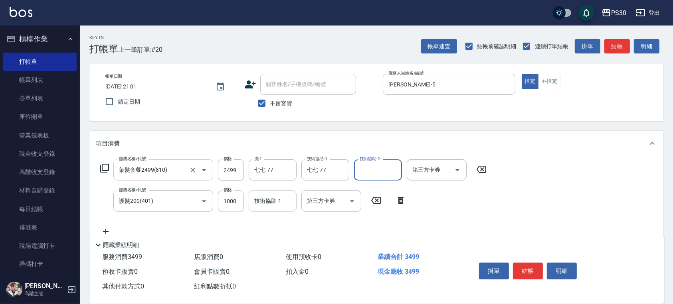
click at [257, 203] on input "技術協助-1" at bounding box center [272, 201] width 41 height 14
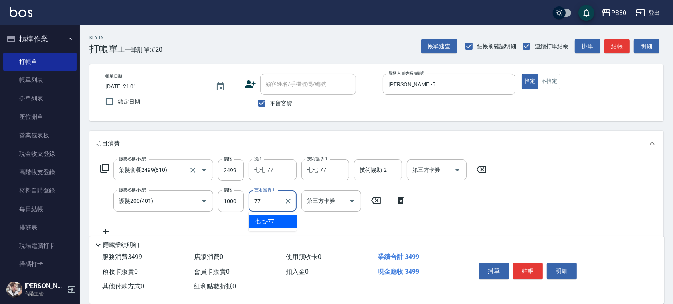
type input "七七-77"
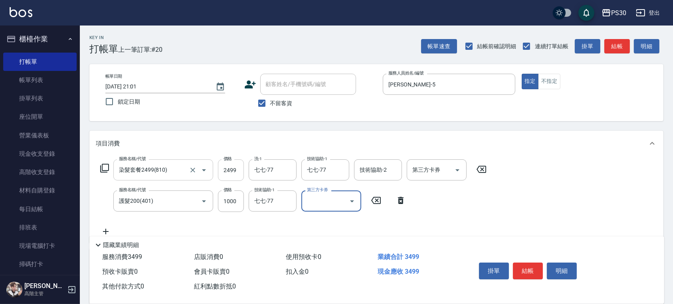
click at [233, 170] on input "2499" at bounding box center [231, 171] width 26 height 22
click at [233, 169] on input "2499" at bounding box center [231, 171] width 26 height 22
type input "2500"
click at [532, 263] on button "結帳" at bounding box center [528, 271] width 30 height 17
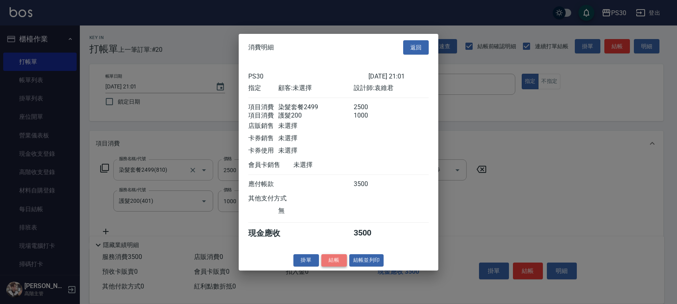
click at [333, 261] on button "結帳" at bounding box center [334, 261] width 26 height 12
type input "2025/09/13 21:02"
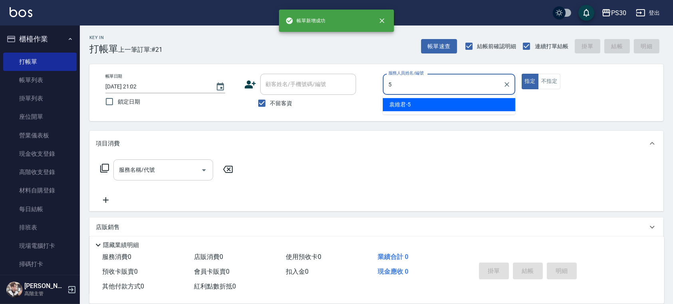
type input "袁維君-5"
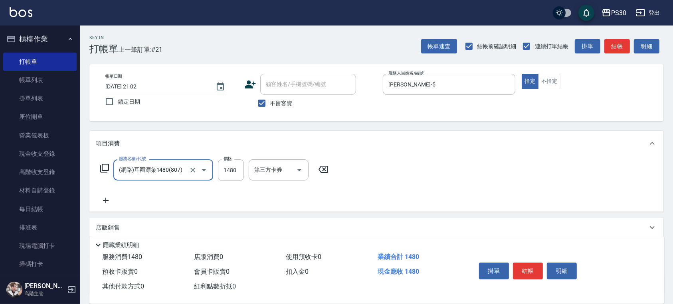
type input "(網路)耳圈漂染1480(807)"
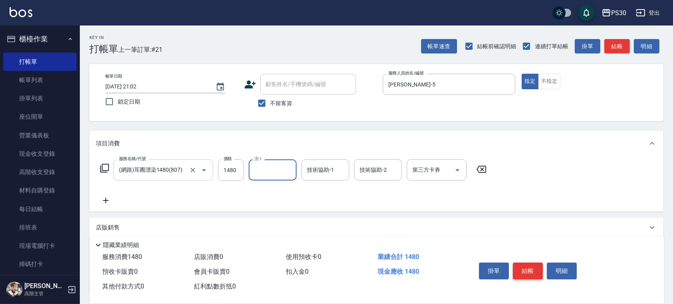
click at [524, 269] on button "結帳" at bounding box center [528, 271] width 30 height 17
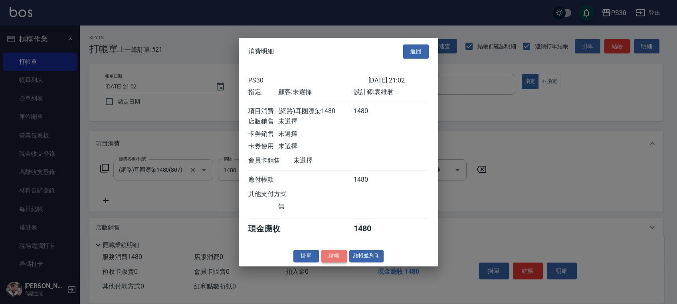
click at [328, 263] on button "結帳" at bounding box center [334, 256] width 26 height 12
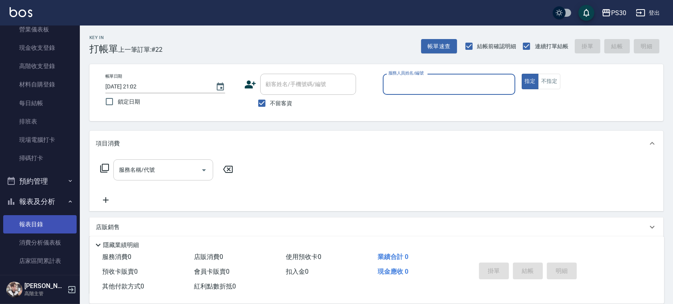
scroll to position [266, 0]
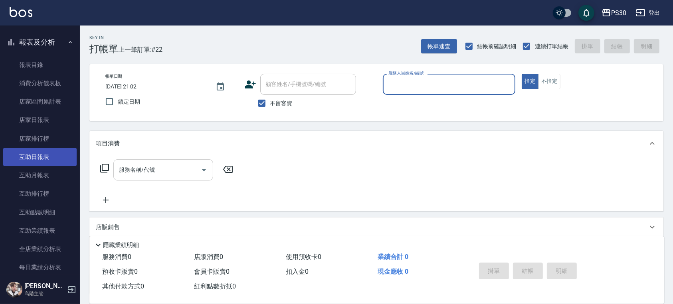
click at [44, 153] on link "互助日報表" at bounding box center [39, 157] width 73 height 18
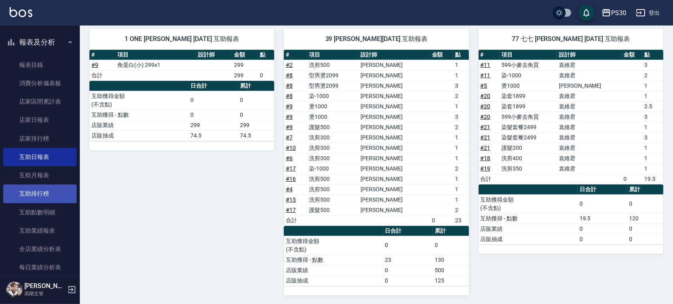
scroll to position [372, 0]
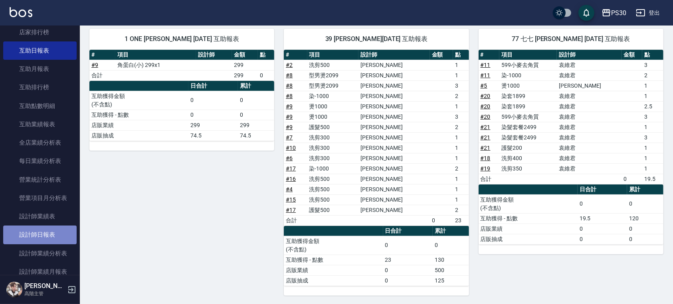
click at [49, 239] on link "設計師日報表" at bounding box center [39, 235] width 73 height 18
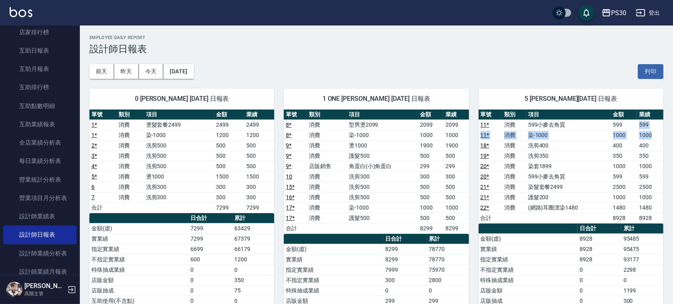
drag, startPoint x: 635, startPoint y: 122, endPoint x: 654, endPoint y: 134, distance: 22.6
click at [654, 134] on tbody "11 * 消費 599小麥去角質 599 599 11 * 消費 染-1000 1000 1000 18 * 消費 洗剪400 400 400 19 * 消費…" at bounding box center [570, 172] width 185 height 104
drag, startPoint x: 634, startPoint y: 166, endPoint x: 655, endPoint y: 172, distance: 22.0
click at [655, 172] on tbody "11 * 消費 599小麥去角質 599 599 11 * 消費 染-1000 1000 1000 18 * 消費 洗剪400 400 400 19 * 消費…" at bounding box center [570, 172] width 185 height 104
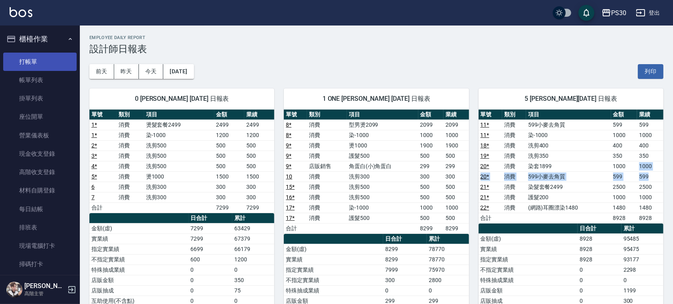
click at [54, 63] on link "打帳單" at bounding box center [39, 62] width 73 height 18
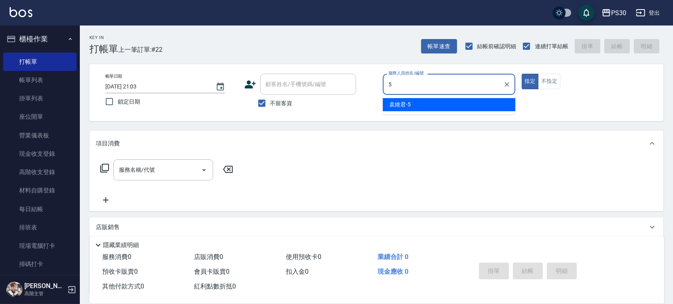
type input "袁維君-5"
type button "true"
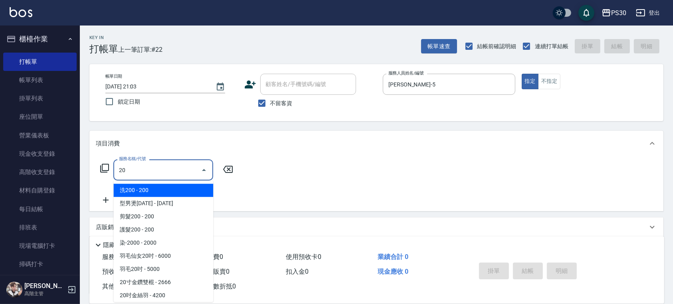
type input "2"
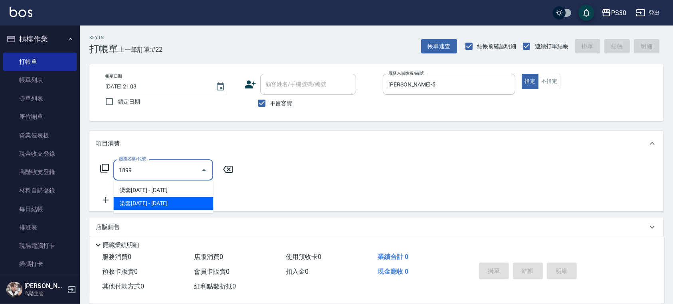
type input "染套1899(51899)"
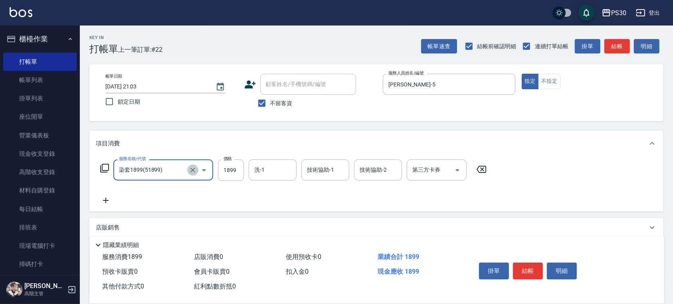
click at [197, 171] on button "Clear" at bounding box center [192, 170] width 11 height 11
type input "燙套1899(22189)"
type input "1699"
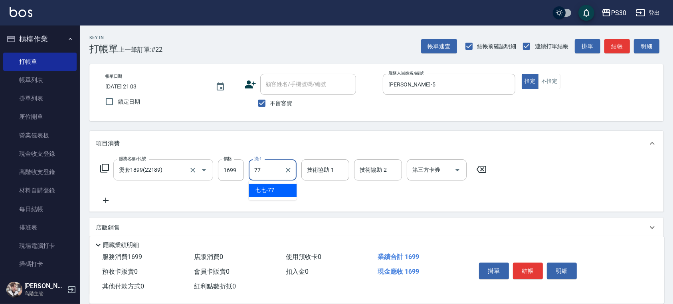
type input "七七-77"
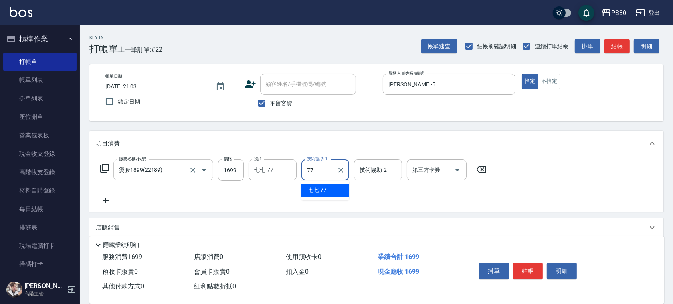
type input "七七-77"
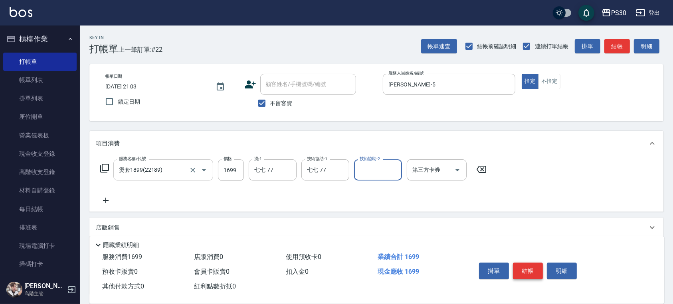
click at [531, 272] on button "結帳" at bounding box center [528, 271] width 30 height 17
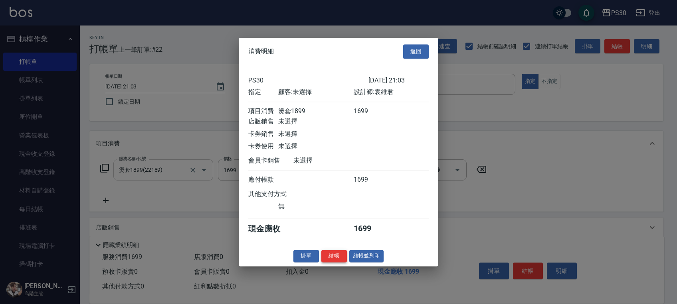
click at [330, 258] on button "結帳" at bounding box center [334, 256] width 26 height 12
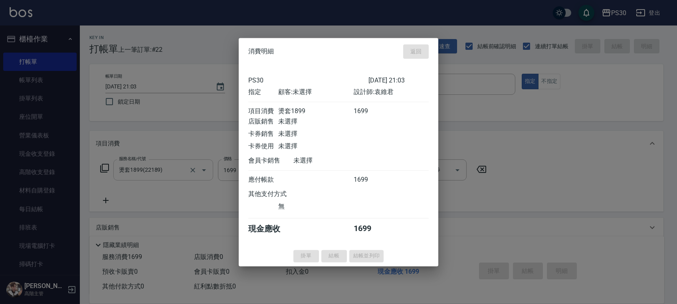
type input "2025/09/13 21:04"
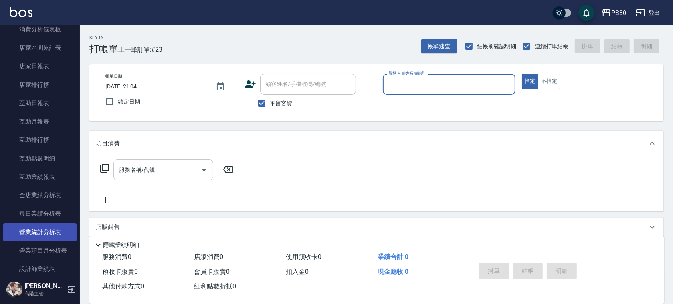
scroll to position [372, 0]
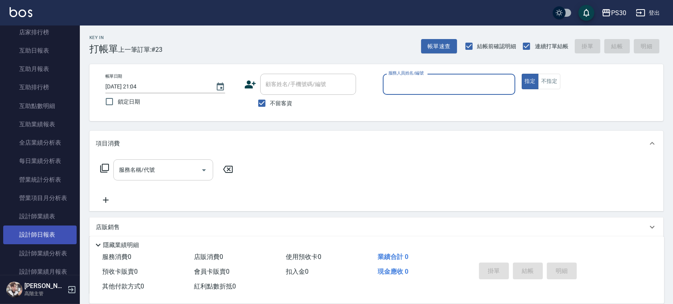
click at [49, 232] on link "設計師日報表" at bounding box center [39, 235] width 73 height 18
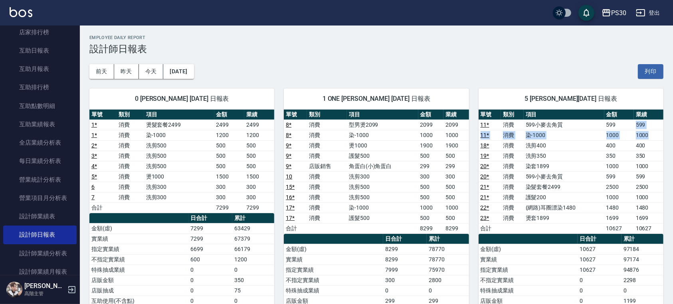
drag, startPoint x: 632, startPoint y: 121, endPoint x: 654, endPoint y: 138, distance: 27.1
click at [654, 138] on tbody "11 * 消費 599小麥去角質 599 599 11 * 消費 染-1000 1000 1000 18 * 消費 洗剪400 400 400 19 * 消費…" at bounding box center [570, 177] width 185 height 114
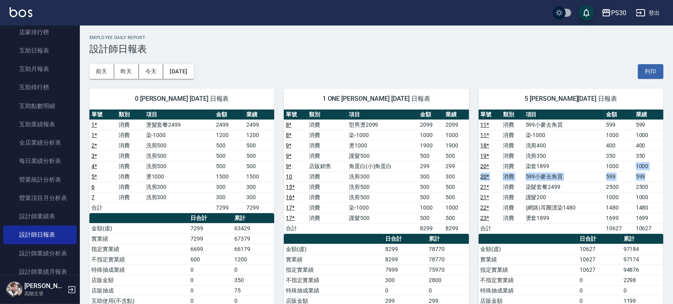
drag, startPoint x: 634, startPoint y: 165, endPoint x: 654, endPoint y: 174, distance: 21.6
click at [654, 174] on tbody "11 * 消費 599小麥去角質 599 599 11 * 消費 染-1000 1000 1000 18 * 消費 洗剪400 400 400 19 * 消費…" at bounding box center [570, 177] width 185 height 114
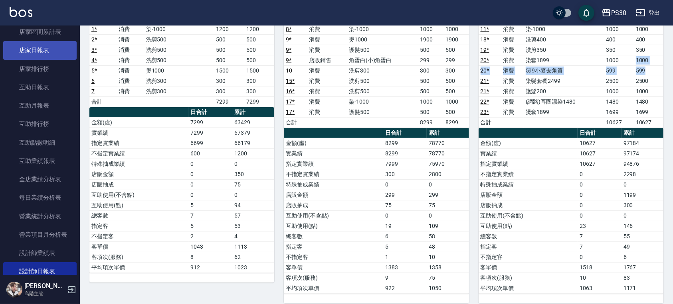
scroll to position [319, 0]
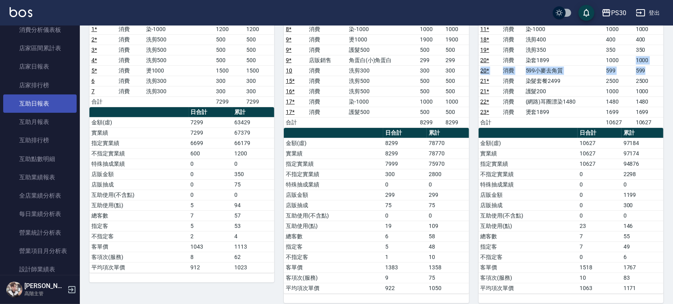
click at [44, 98] on link "互助日報表" at bounding box center [39, 104] width 73 height 18
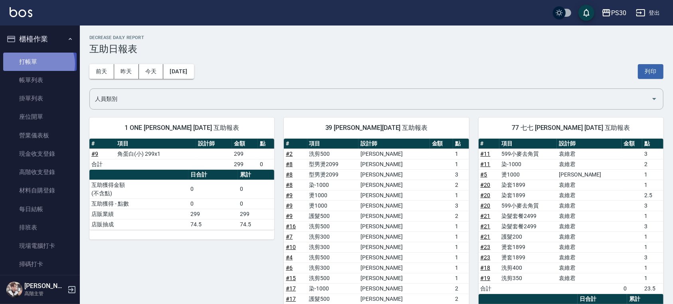
click at [36, 64] on link "打帳單" at bounding box center [39, 62] width 73 height 18
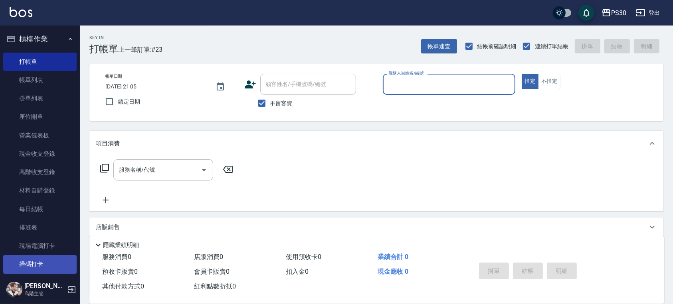
scroll to position [160, 0]
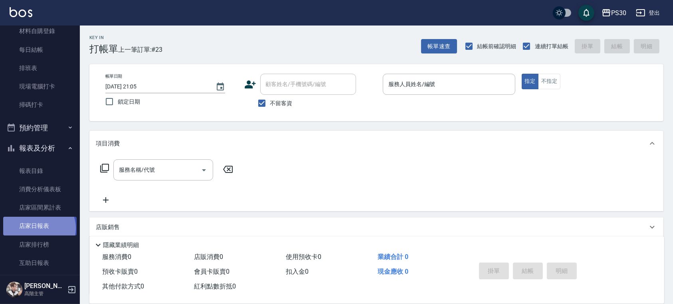
drag, startPoint x: 38, startPoint y: 229, endPoint x: 42, endPoint y: 230, distance: 4.2
click at [39, 229] on link "店家日報表" at bounding box center [39, 226] width 73 height 18
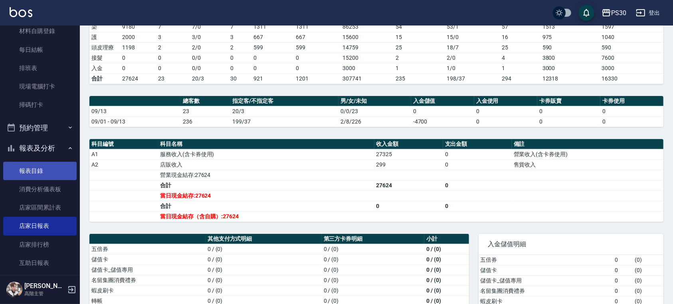
scroll to position [266, 0]
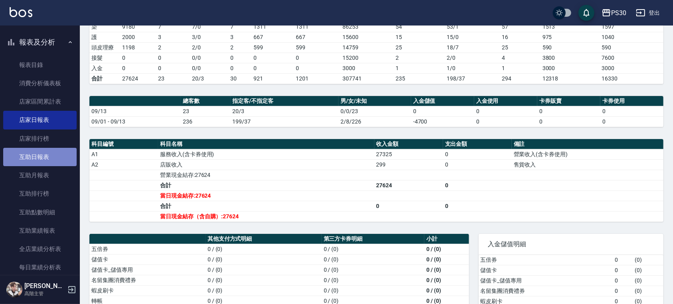
click at [53, 161] on link "互助日報表" at bounding box center [39, 157] width 73 height 18
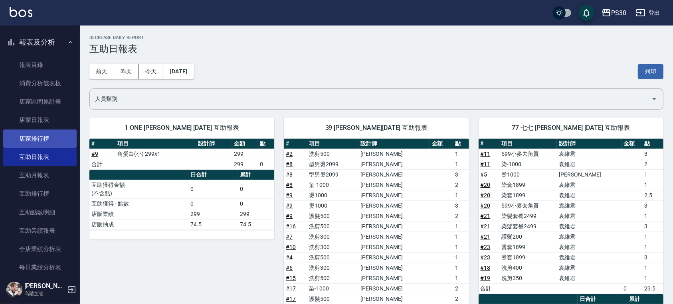
scroll to position [372, 0]
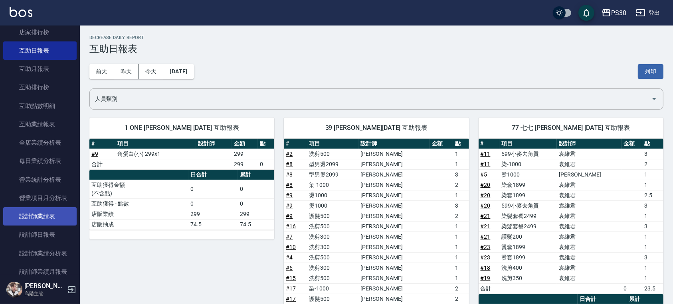
click at [41, 224] on link "設計師業績表" at bounding box center [39, 216] width 73 height 18
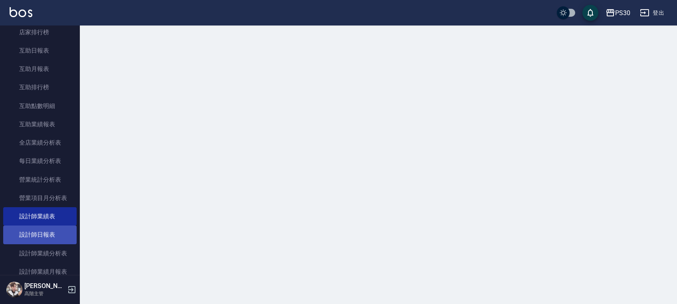
click at [42, 231] on link "設計師日報表" at bounding box center [39, 235] width 73 height 18
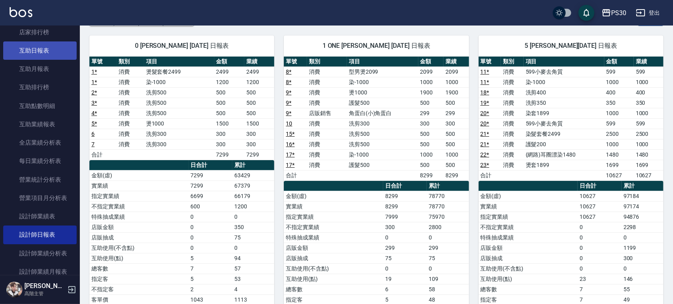
scroll to position [319, 0]
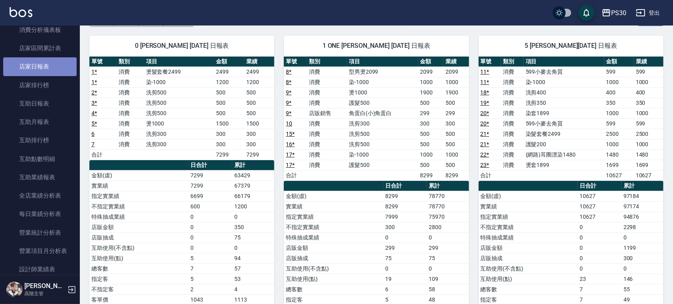
click at [46, 71] on link "店家日報表" at bounding box center [39, 66] width 73 height 18
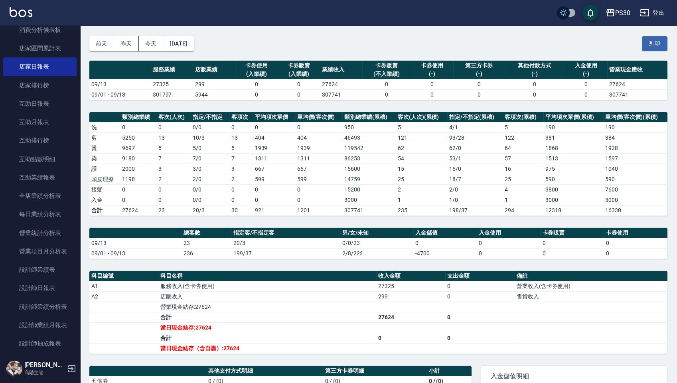
scroll to position [27, 0]
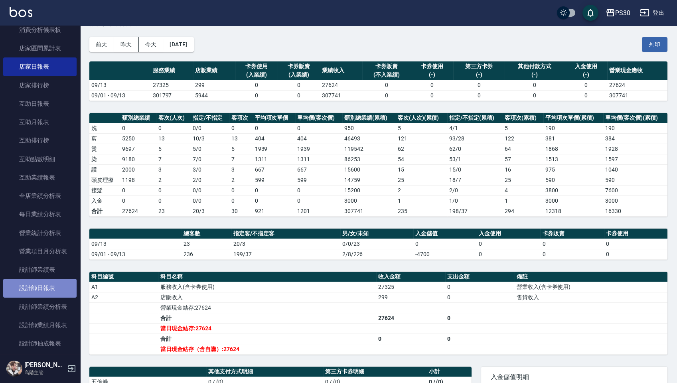
click at [51, 286] on link "設計師日報表" at bounding box center [39, 288] width 73 height 18
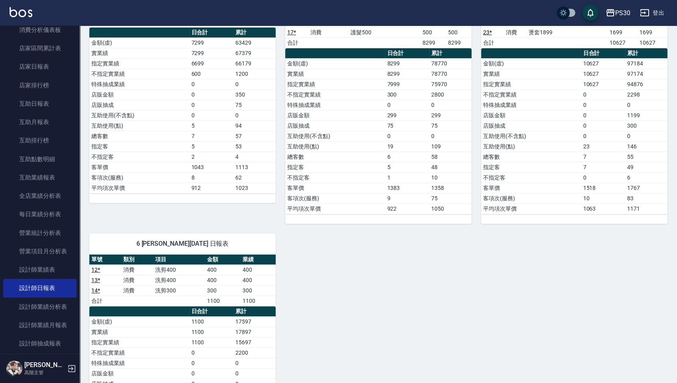
scroll to position [292, 0]
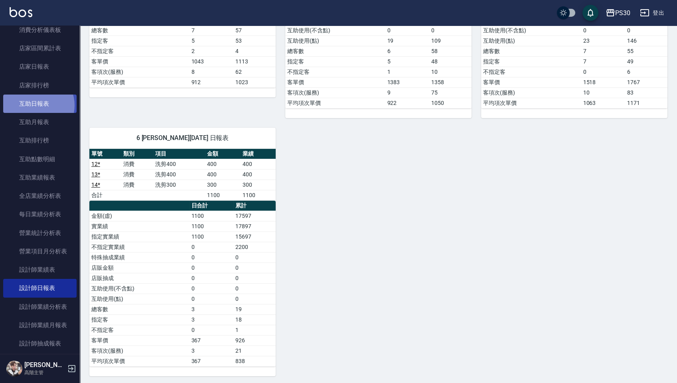
click at [36, 105] on link "互助日報表" at bounding box center [39, 104] width 73 height 18
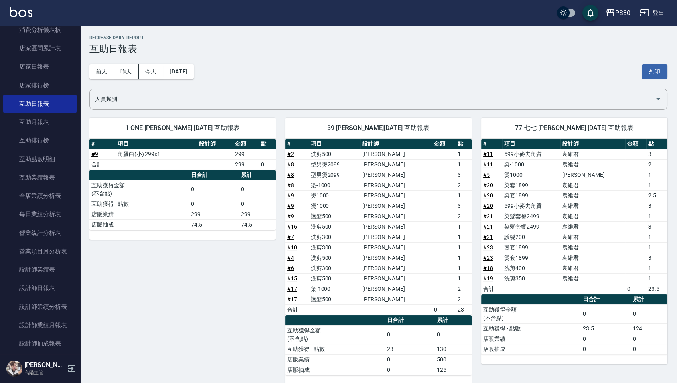
scroll to position [10, 0]
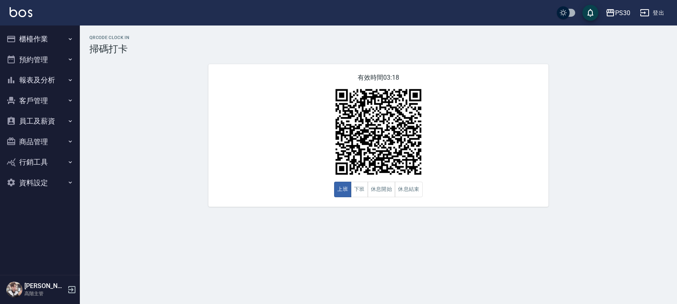
click at [22, 38] on button "櫃檯作業" at bounding box center [39, 39] width 73 height 21
